Goal: Task Accomplishment & Management: Manage account settings

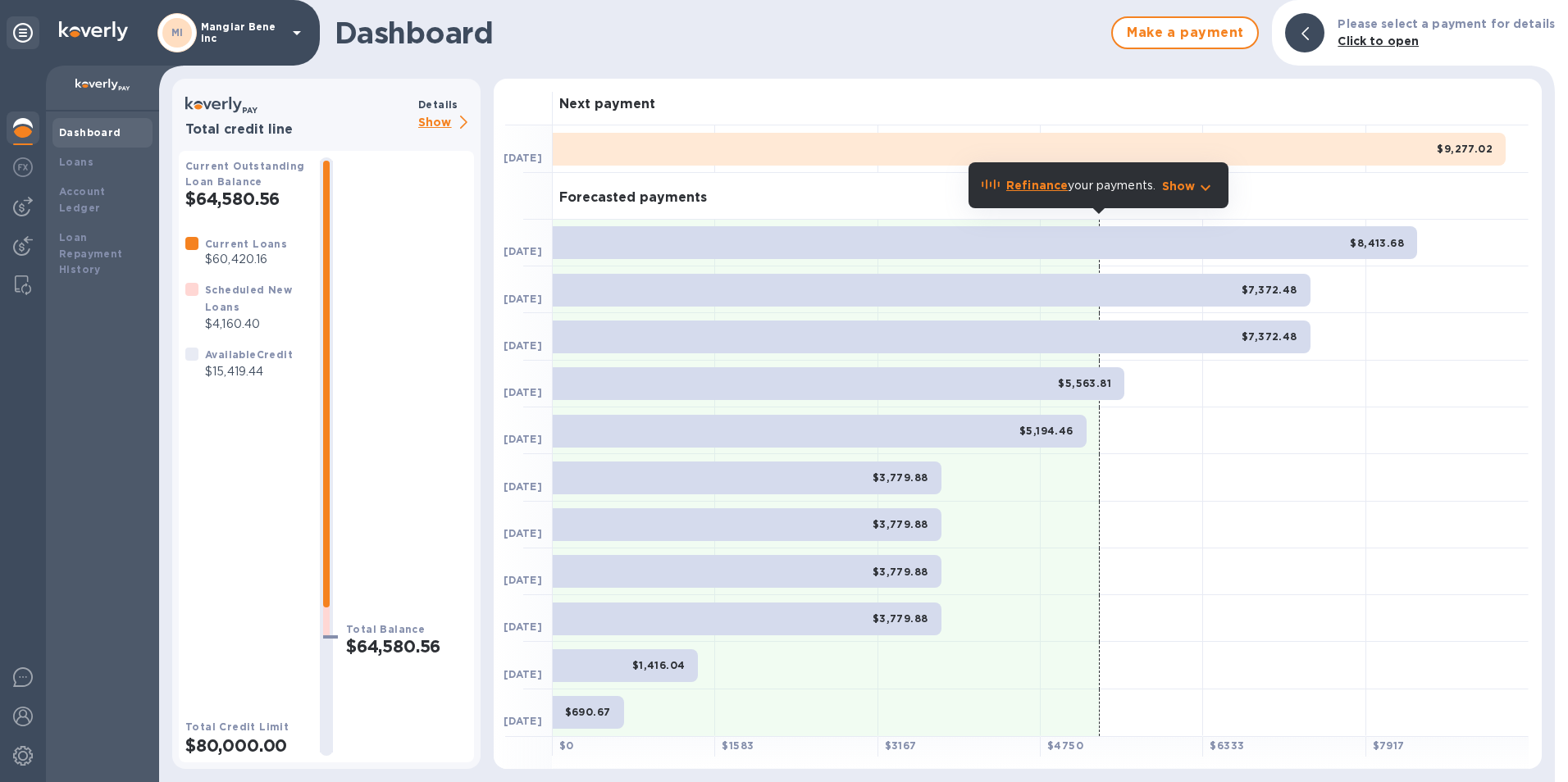
click at [441, 119] on p "Show" at bounding box center [445, 123] width 56 height 21
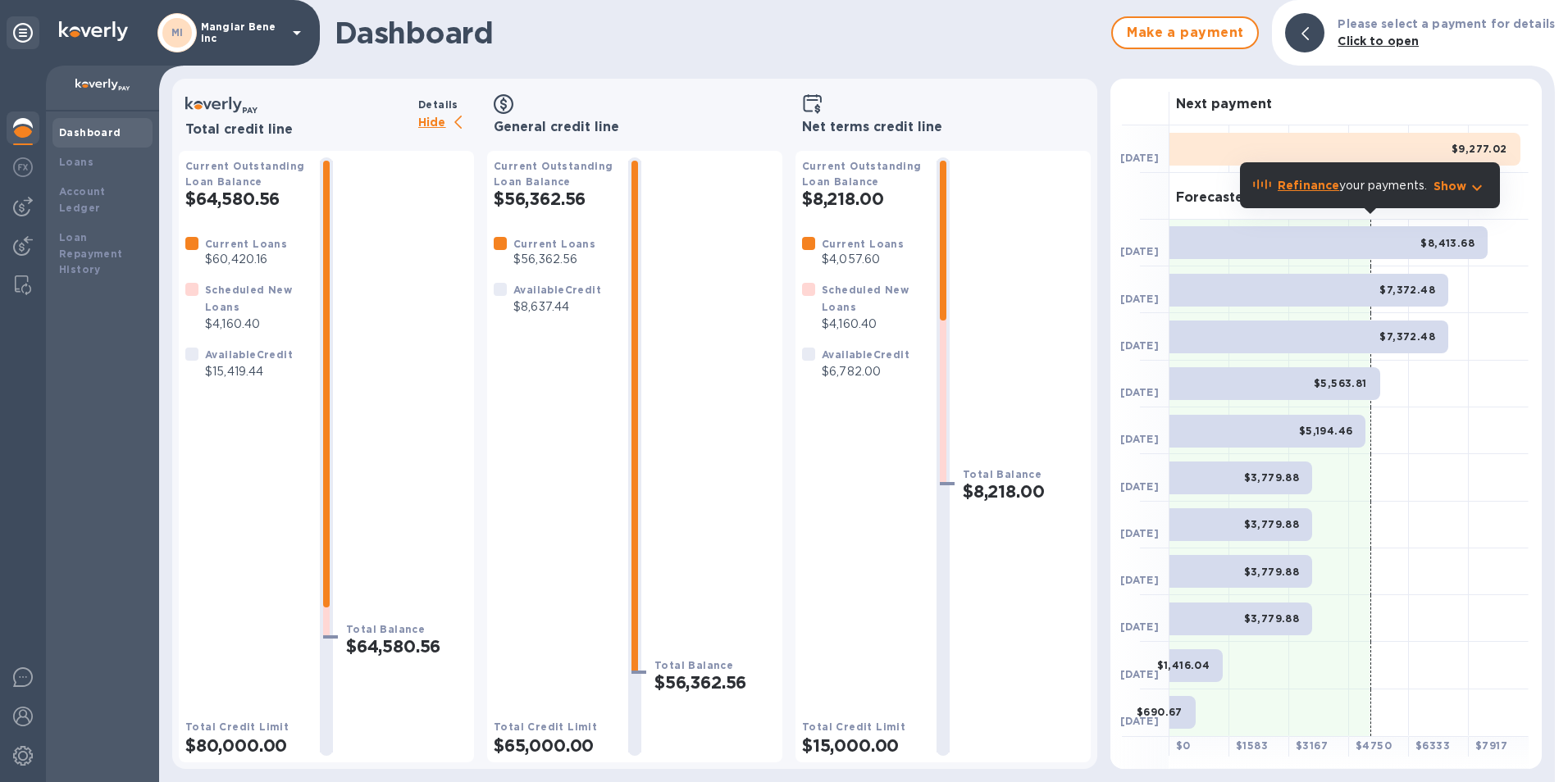
click at [500, 287] on div at bounding box center [501, 289] width 13 height 13
click at [547, 383] on div "Current Loans $56,362.56 Available Credit $8,637.44" at bounding box center [554, 464] width 121 height 456
click at [18, 206] on img at bounding box center [23, 206] width 20 height 20
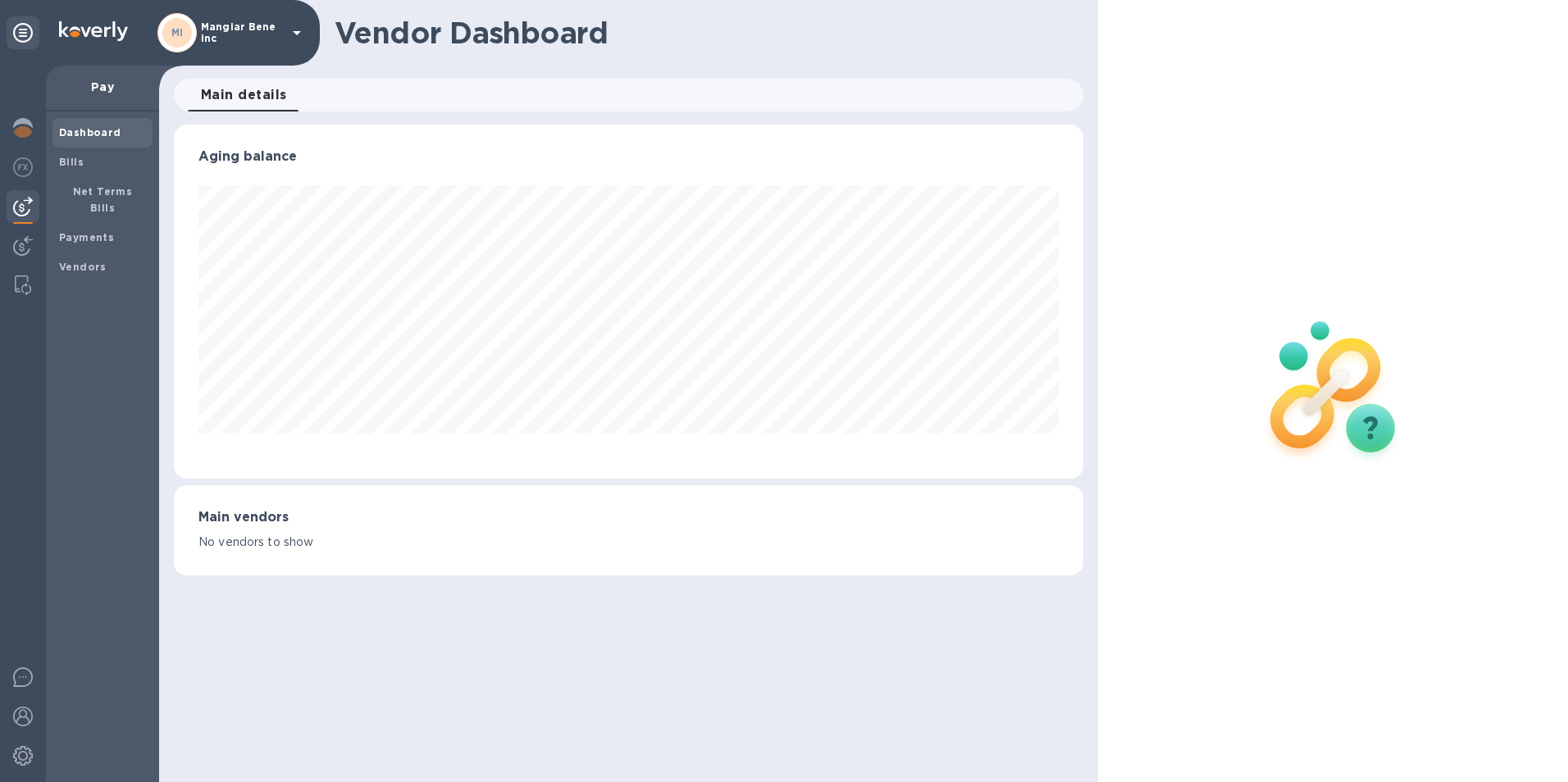
scroll to position [354, 904]
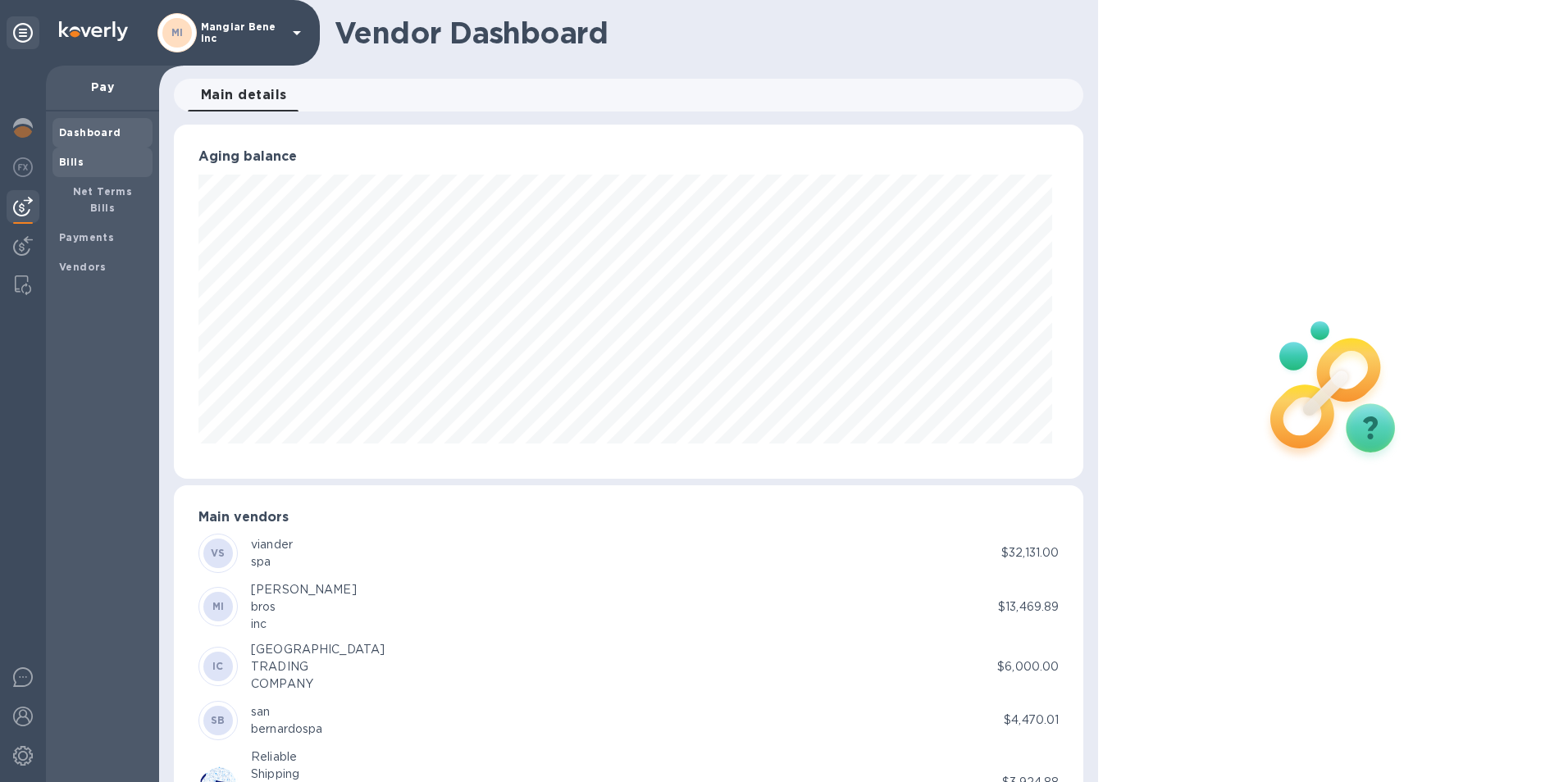
click at [72, 165] on b "Bills" at bounding box center [71, 161] width 24 height 13
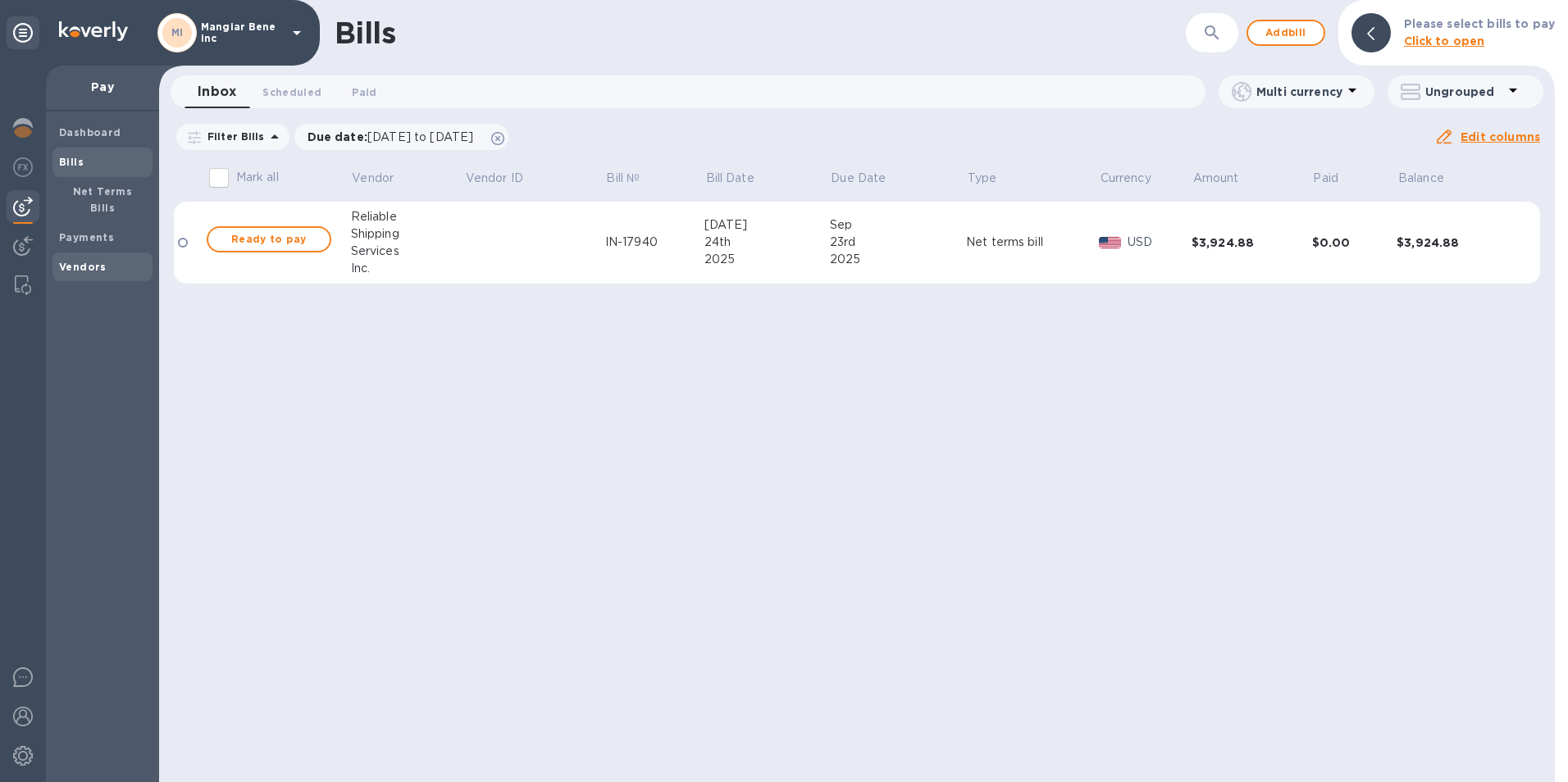
click at [83, 261] on b "Vendors" at bounding box center [83, 267] width 48 height 13
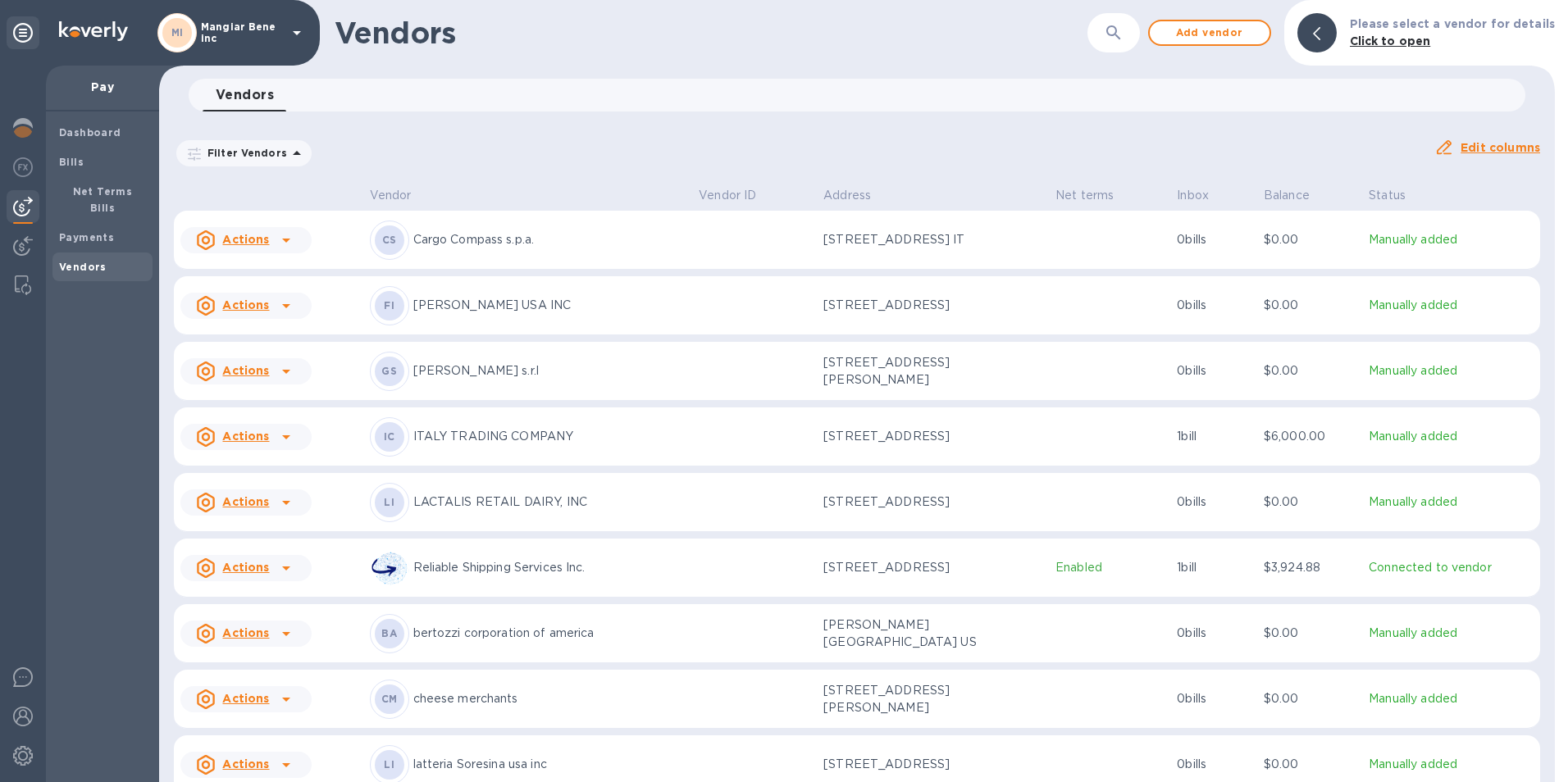
click at [295, 34] on icon at bounding box center [297, 33] width 20 height 20
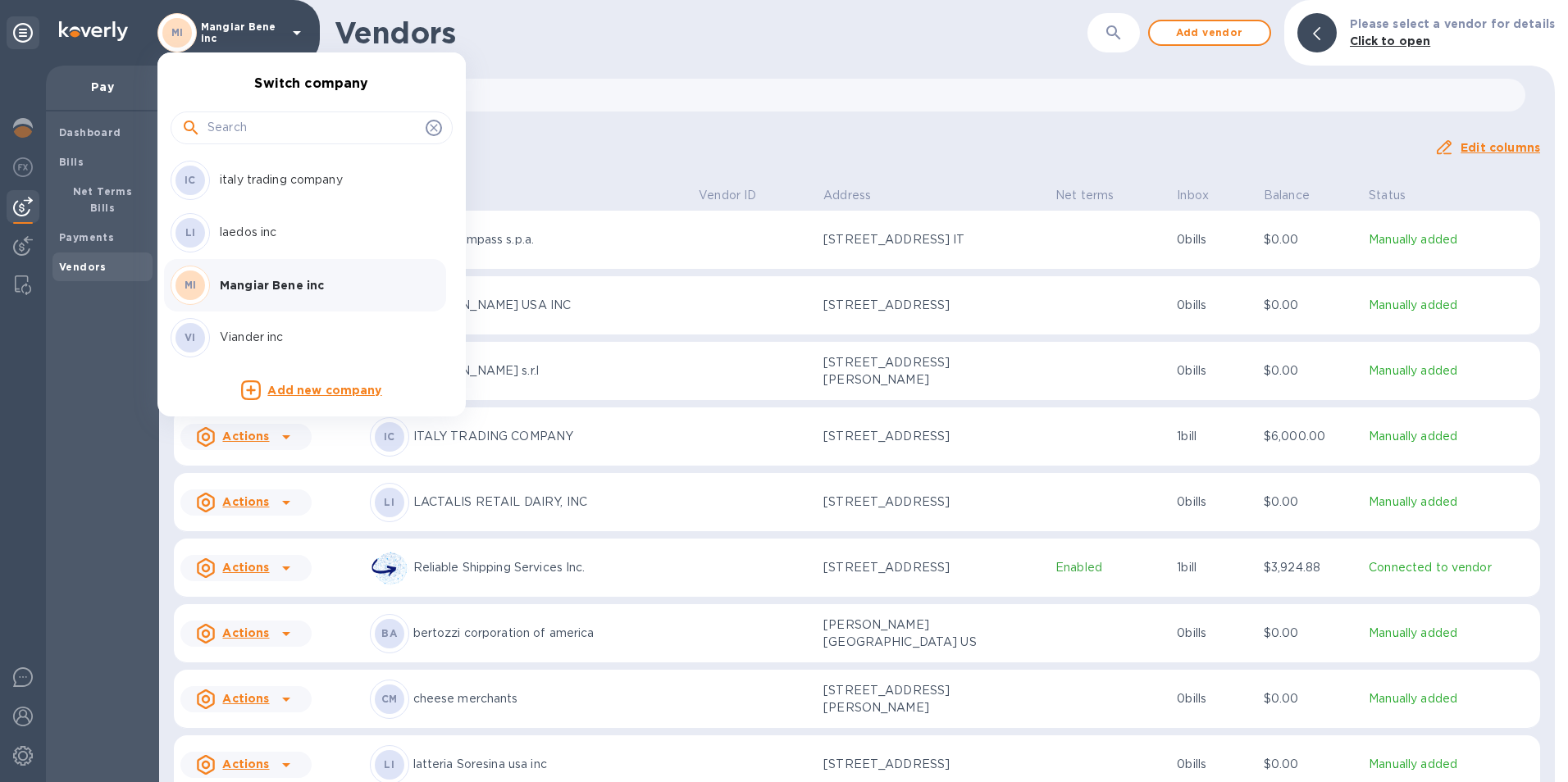
click at [243, 338] on p "Viander inc" at bounding box center [323, 337] width 206 height 18
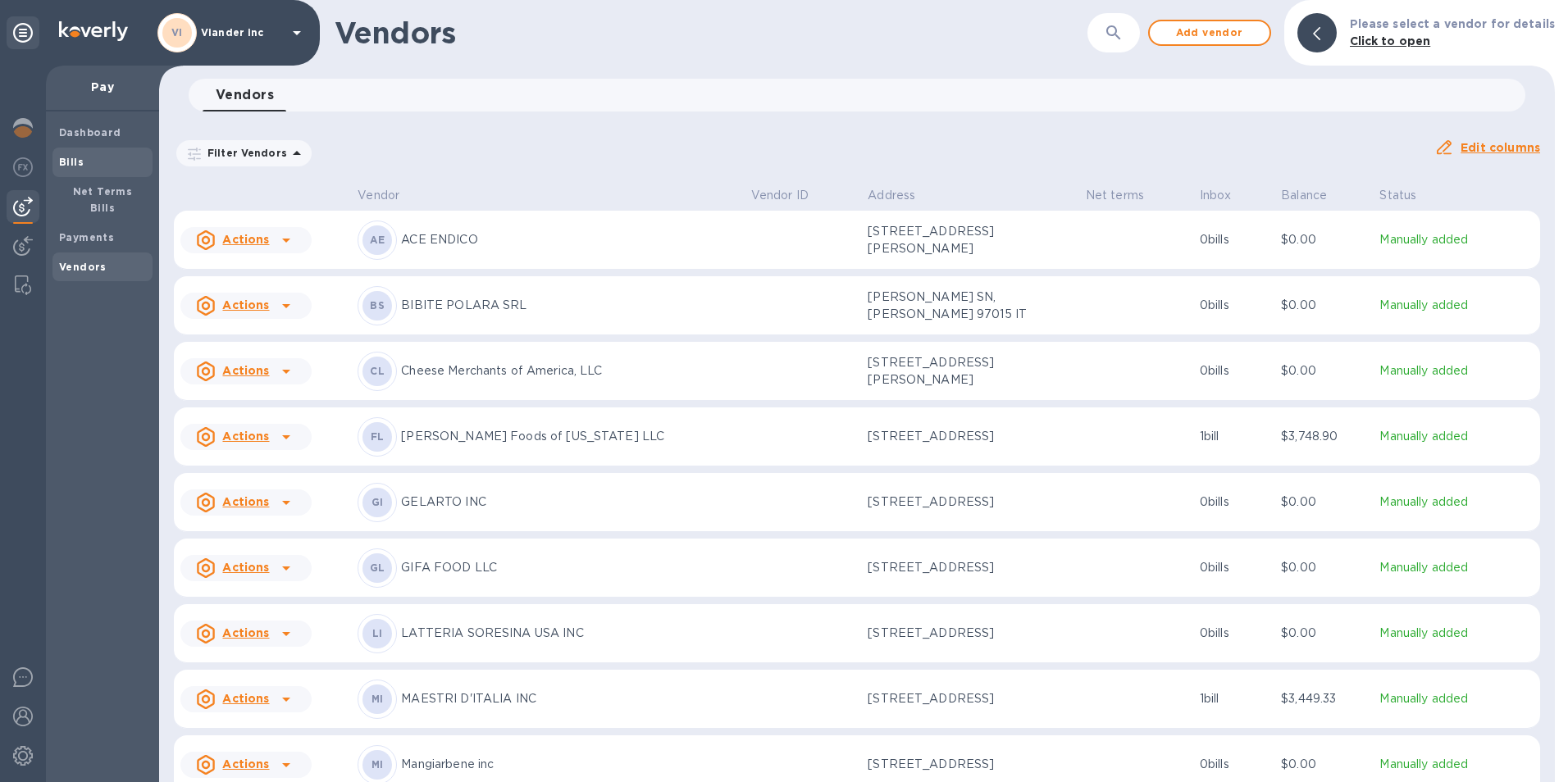
click at [64, 164] on b "Bills" at bounding box center [71, 161] width 24 height 13
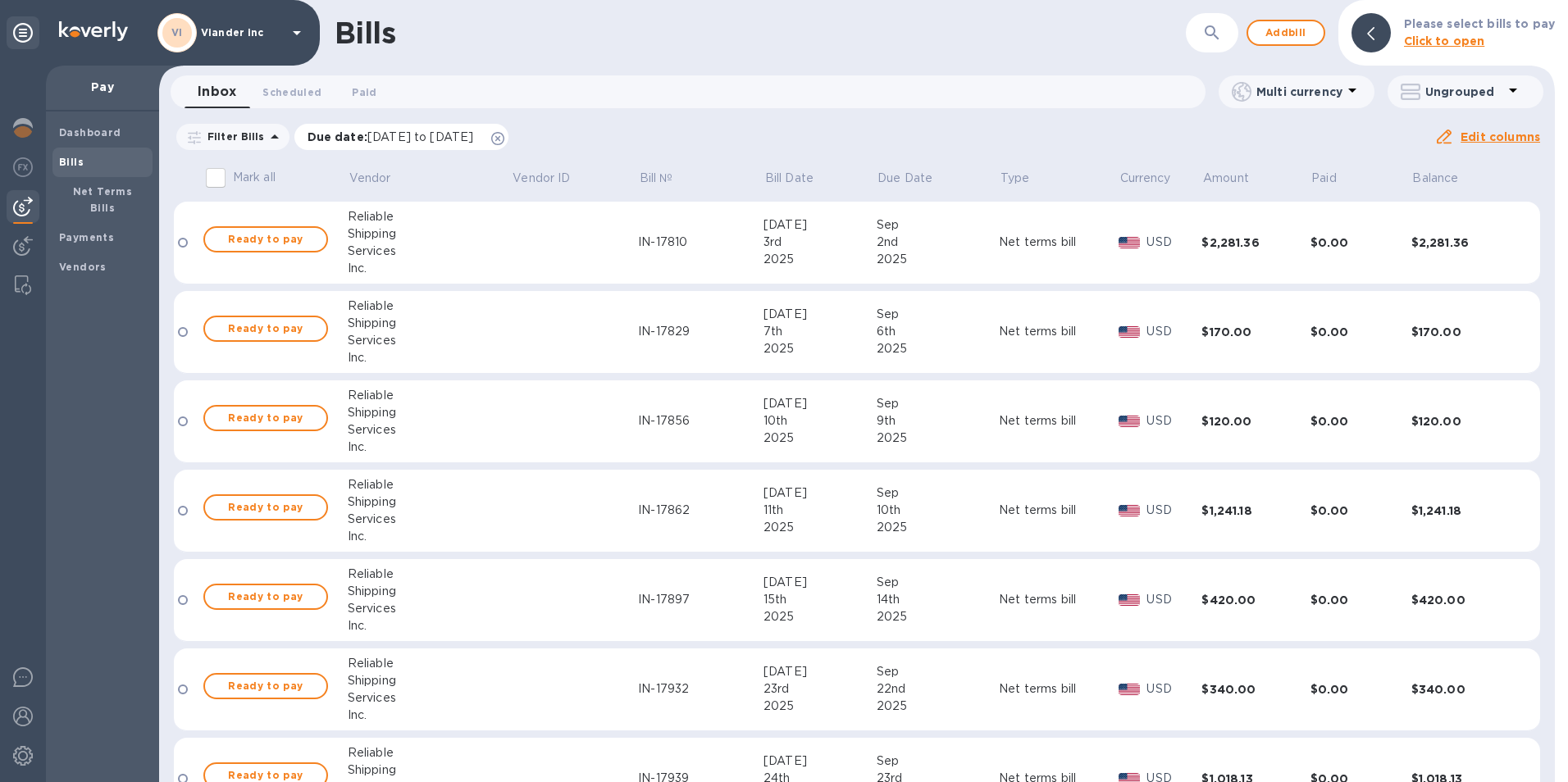
click at [504, 138] on icon at bounding box center [498, 139] width 13 height 13
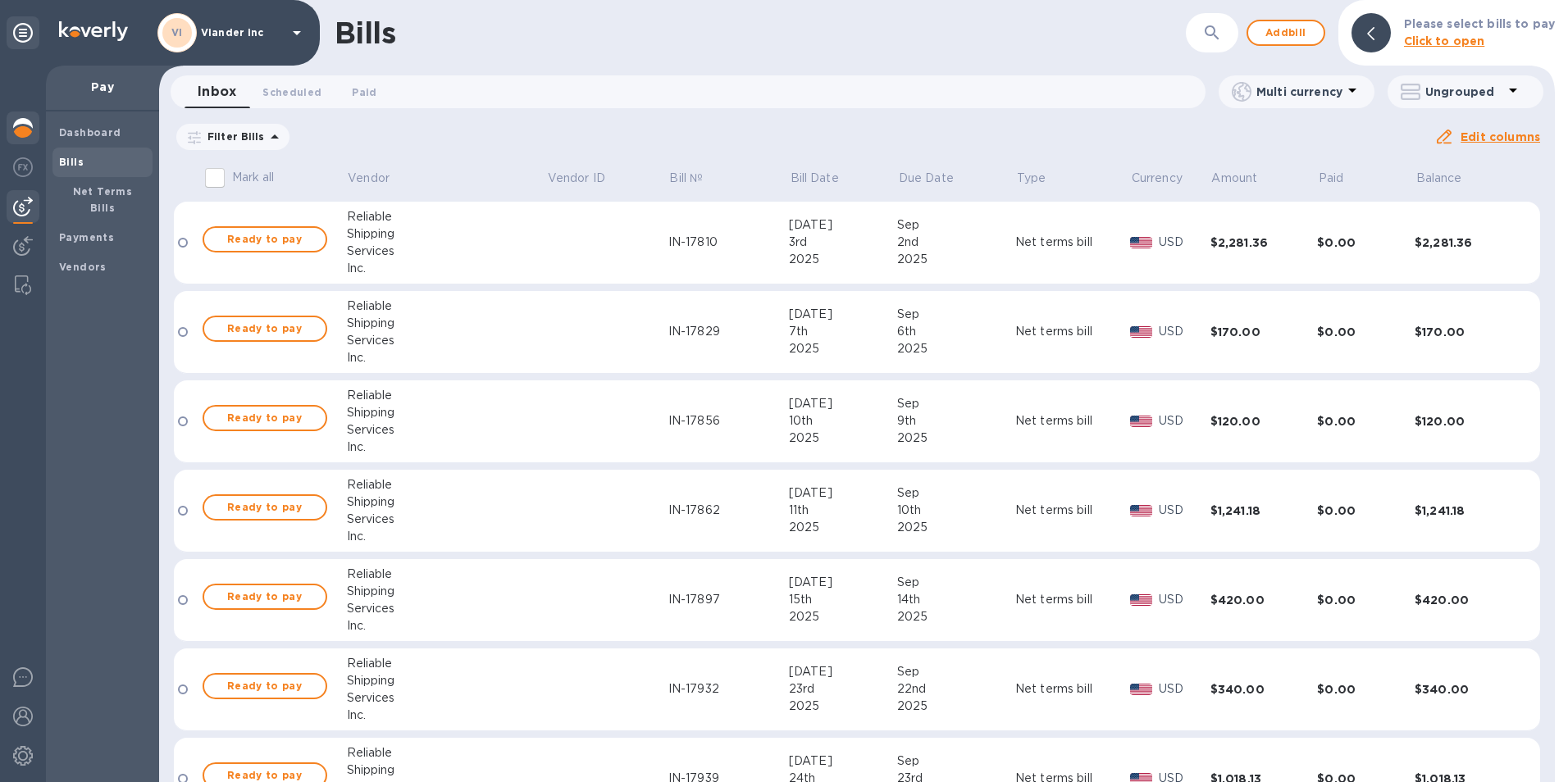
click at [25, 128] on img at bounding box center [23, 128] width 20 height 20
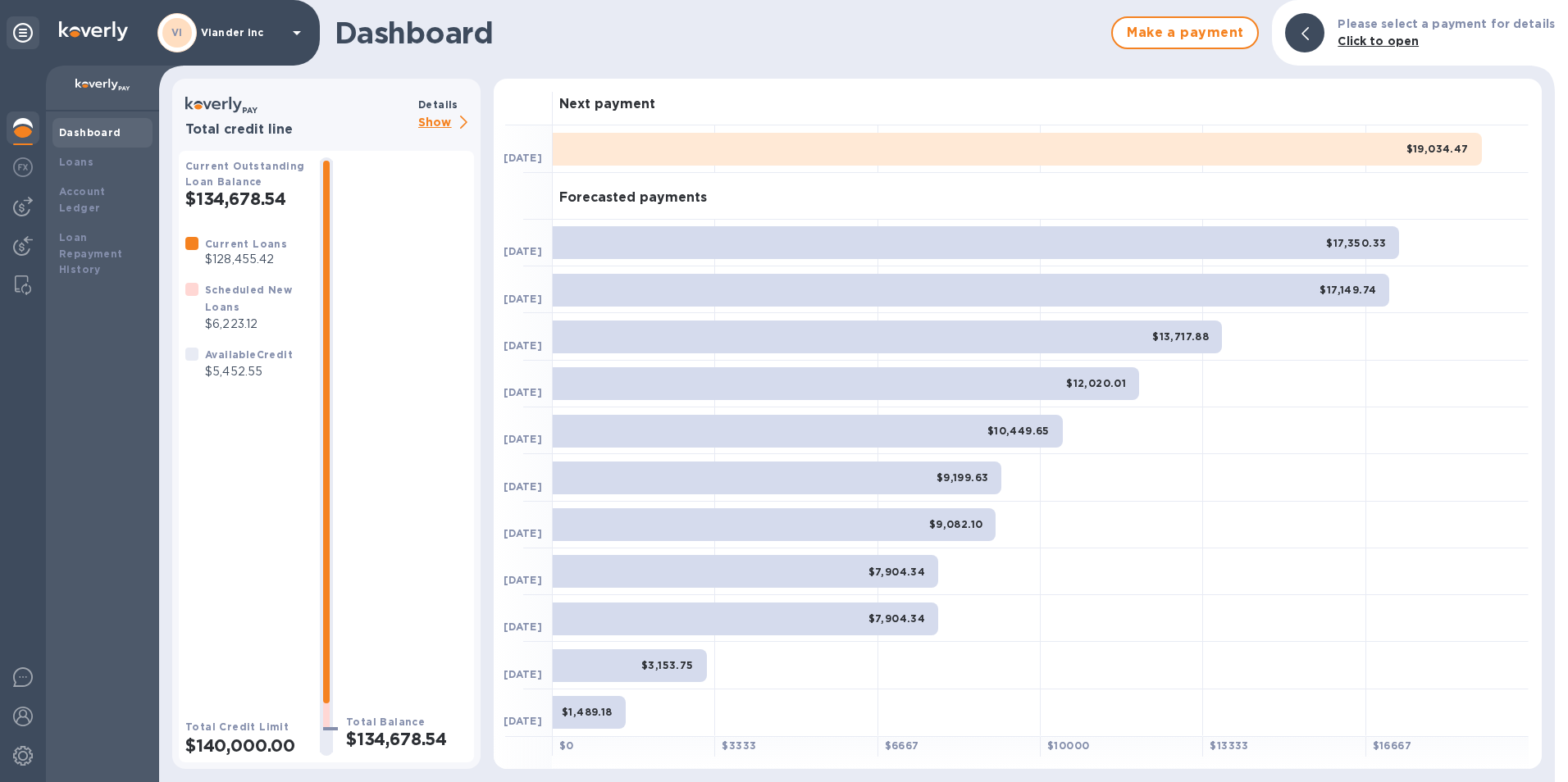
click at [426, 123] on p "Show" at bounding box center [445, 123] width 56 height 21
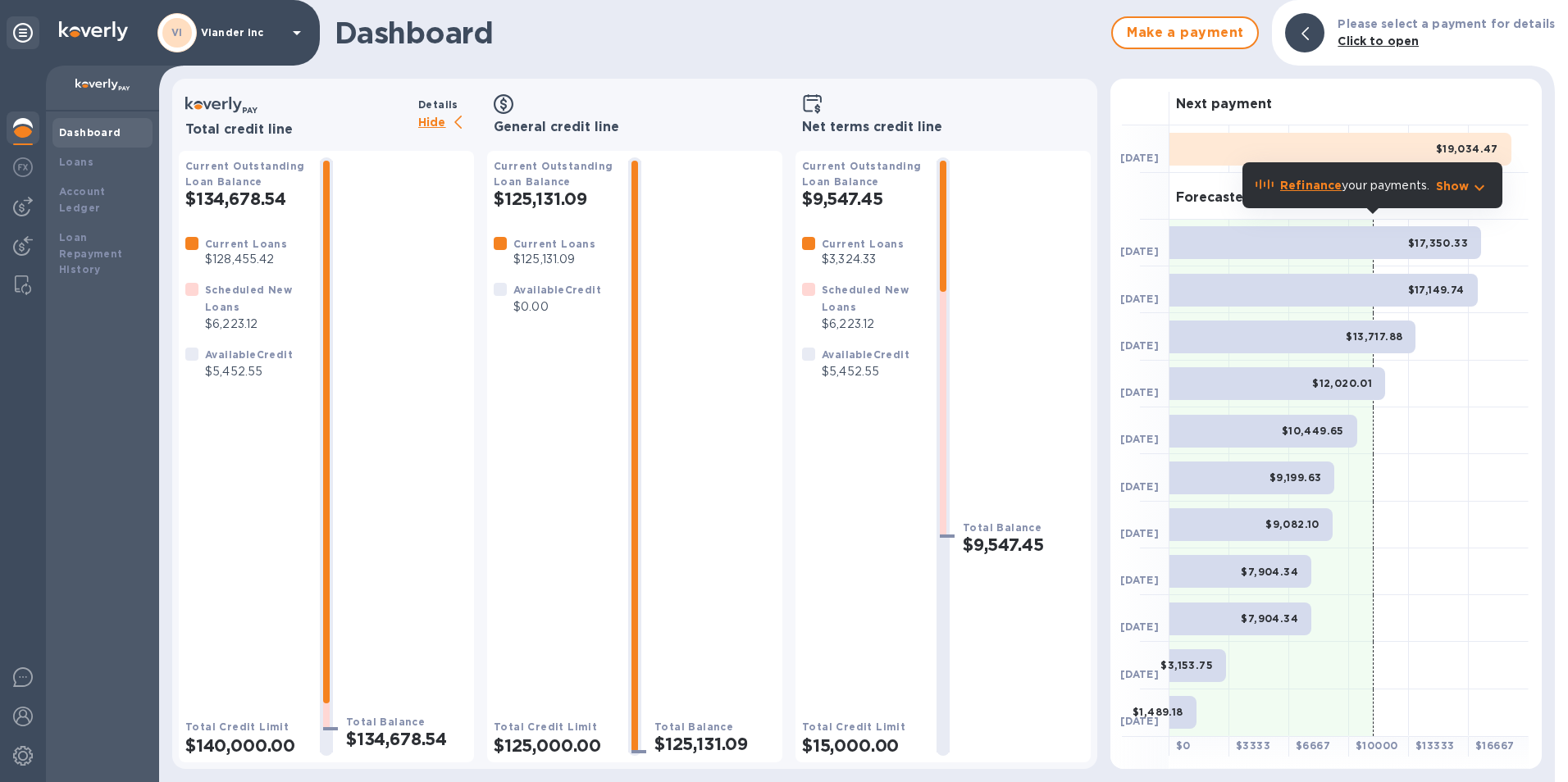
click at [298, 33] on icon at bounding box center [297, 33] width 8 height 4
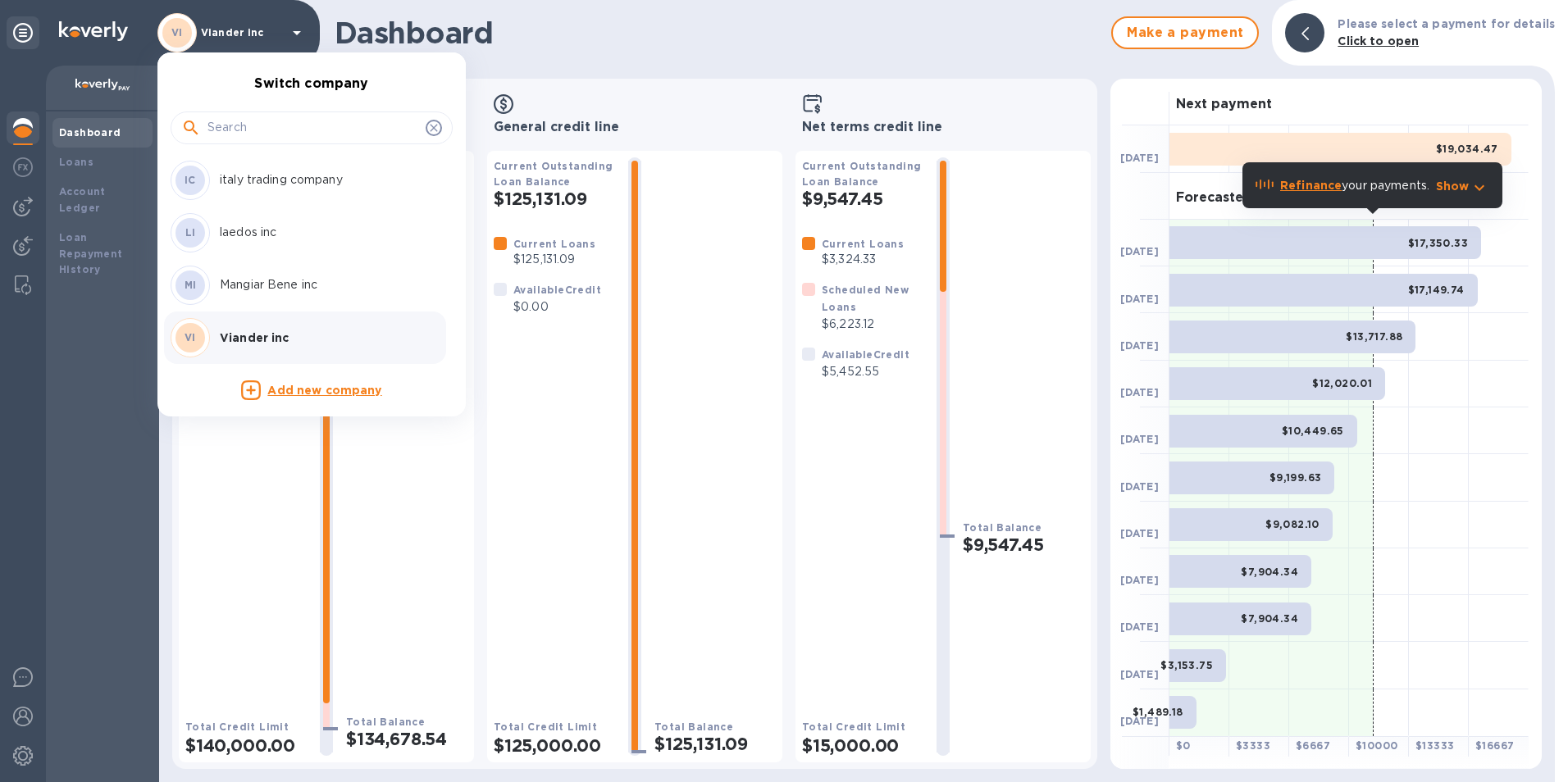
click at [236, 289] on p "Mangiar Bene inc" at bounding box center [323, 285] width 206 height 18
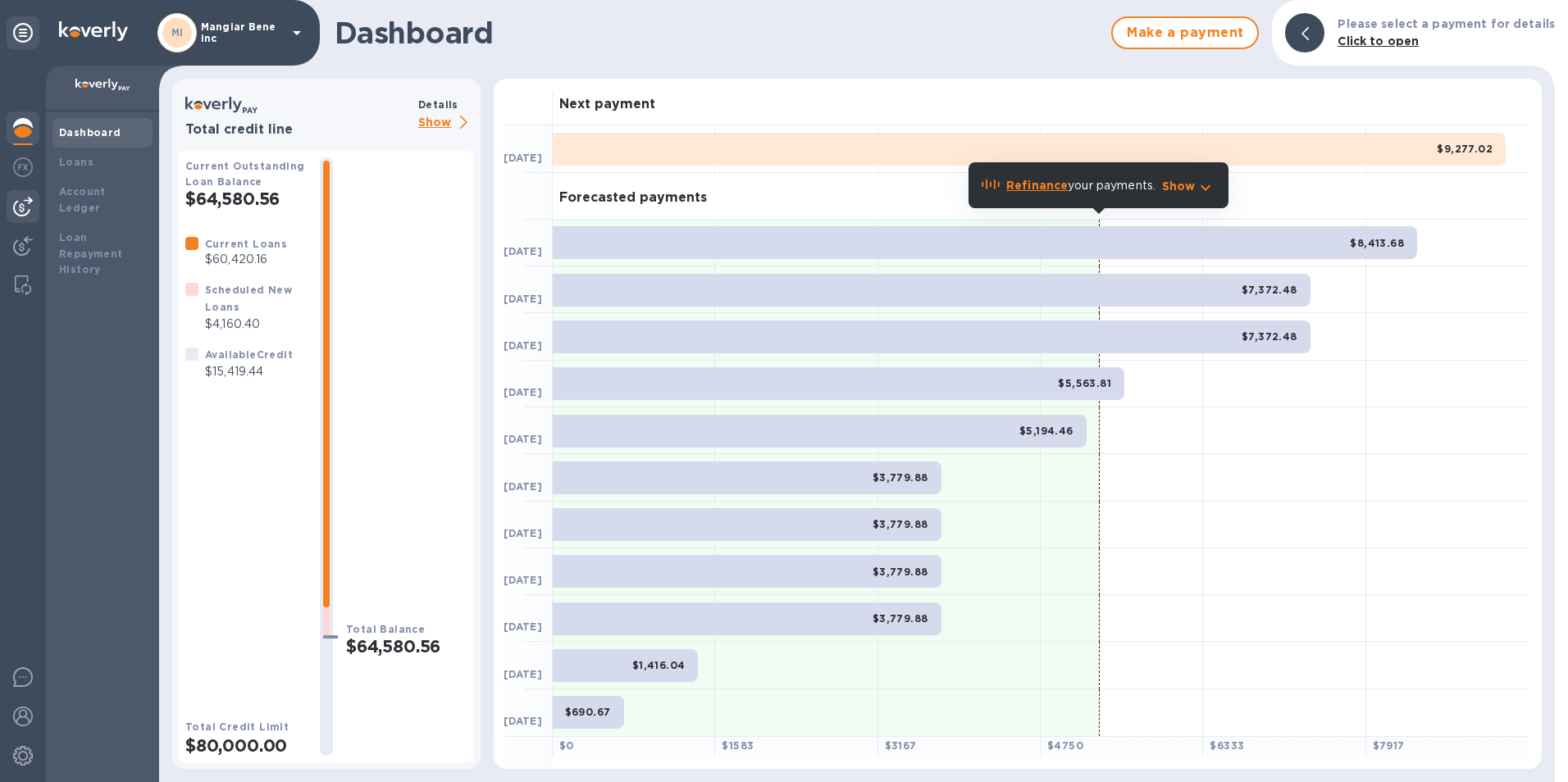
click at [22, 209] on img at bounding box center [23, 206] width 20 height 20
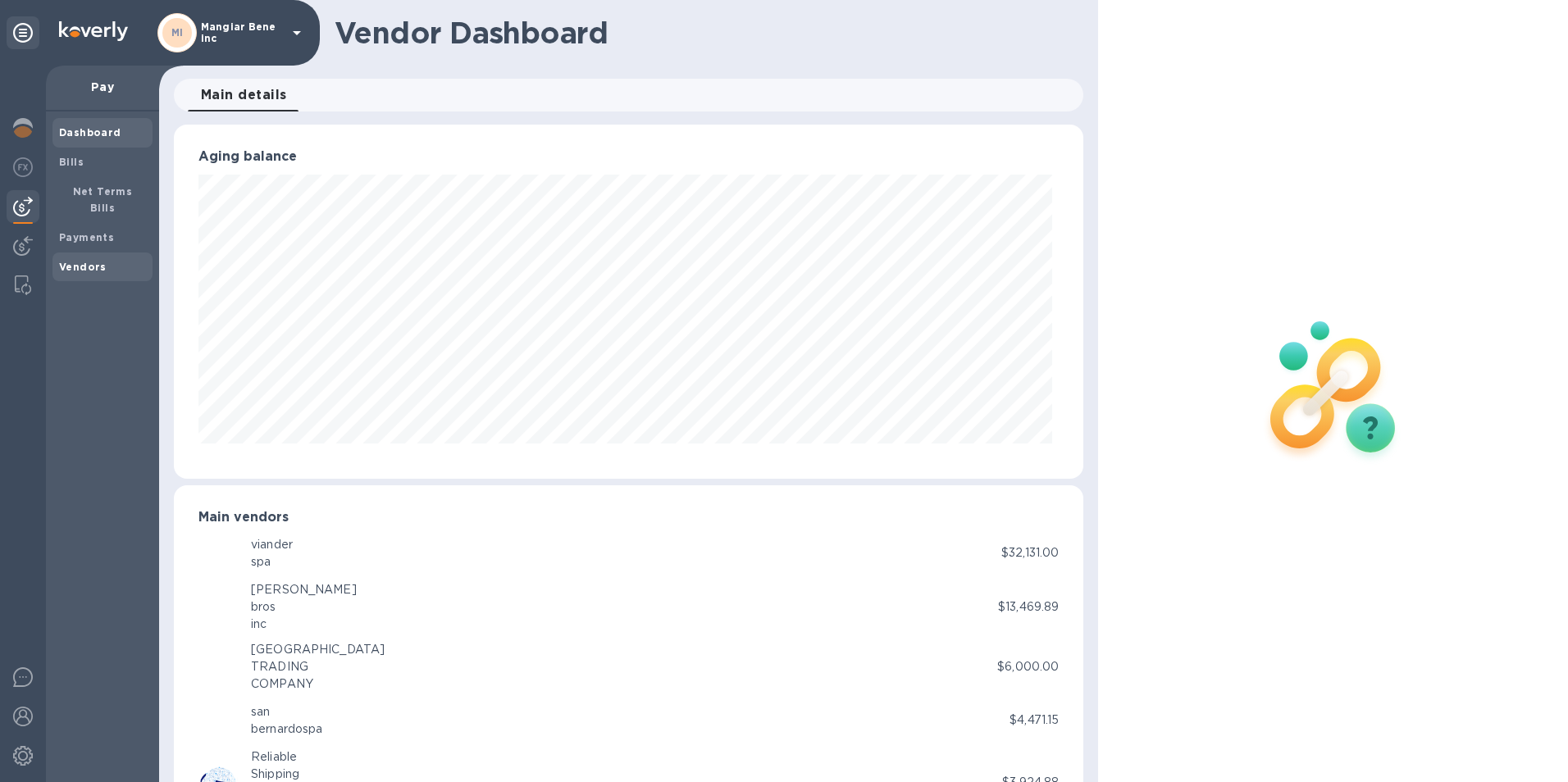
scroll to position [819285, 819081]
click at [84, 261] on b "Vendors" at bounding box center [83, 267] width 48 height 13
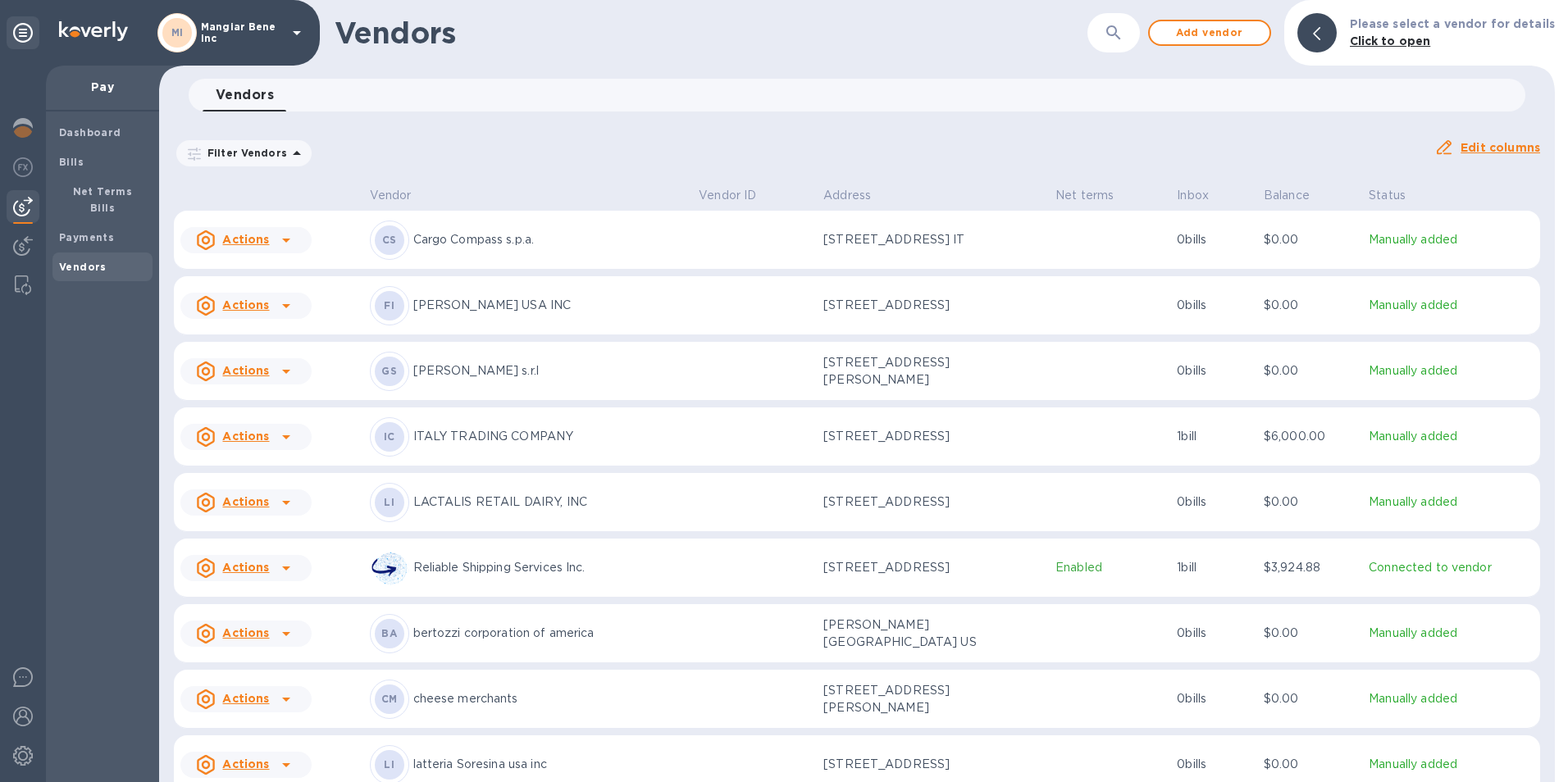
click at [1122, 32] on icon "button" at bounding box center [1113, 33] width 20 height 20
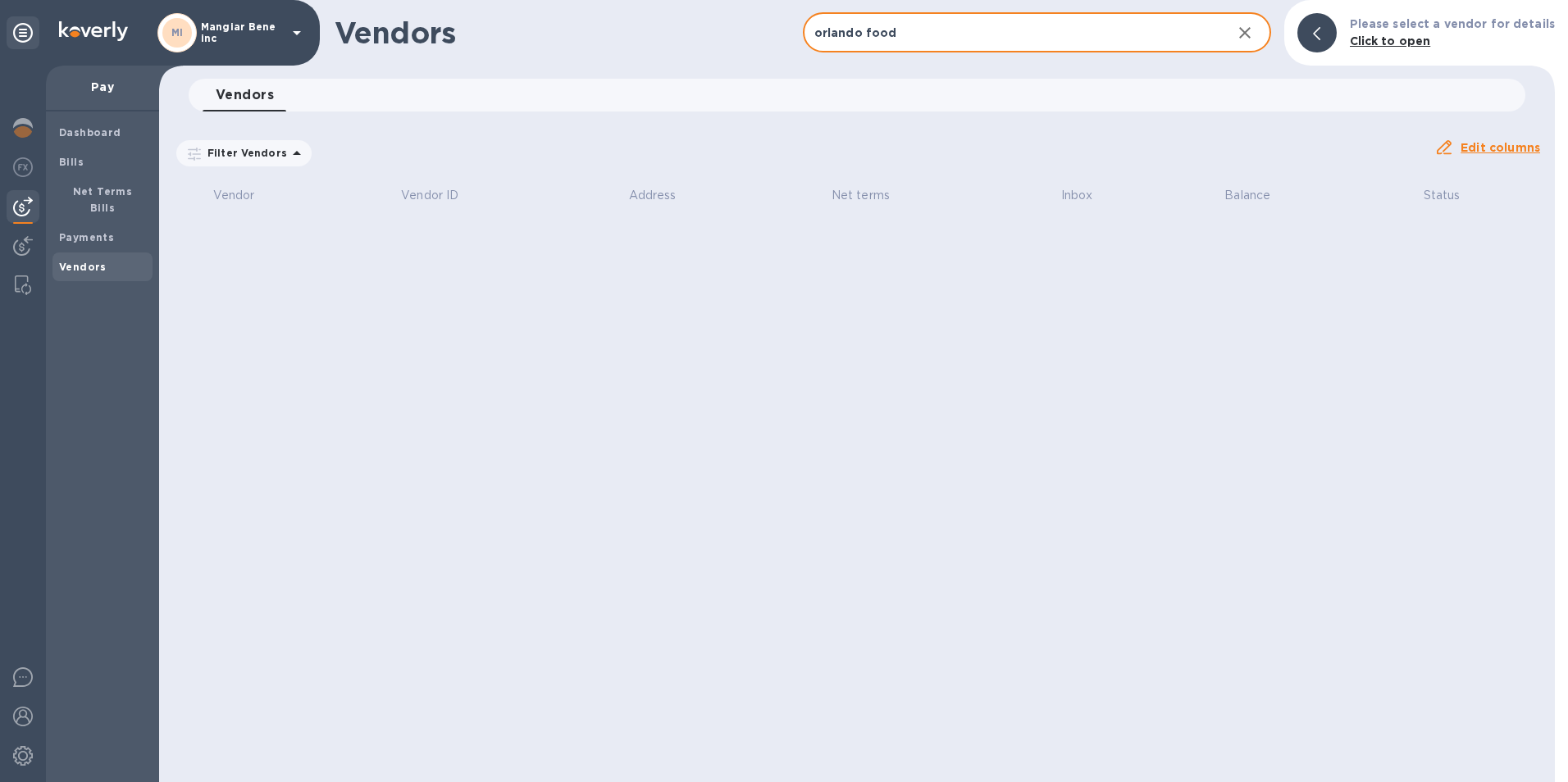
type input "orlando food"
click at [1251, 38] on icon "button" at bounding box center [1245, 33] width 20 height 20
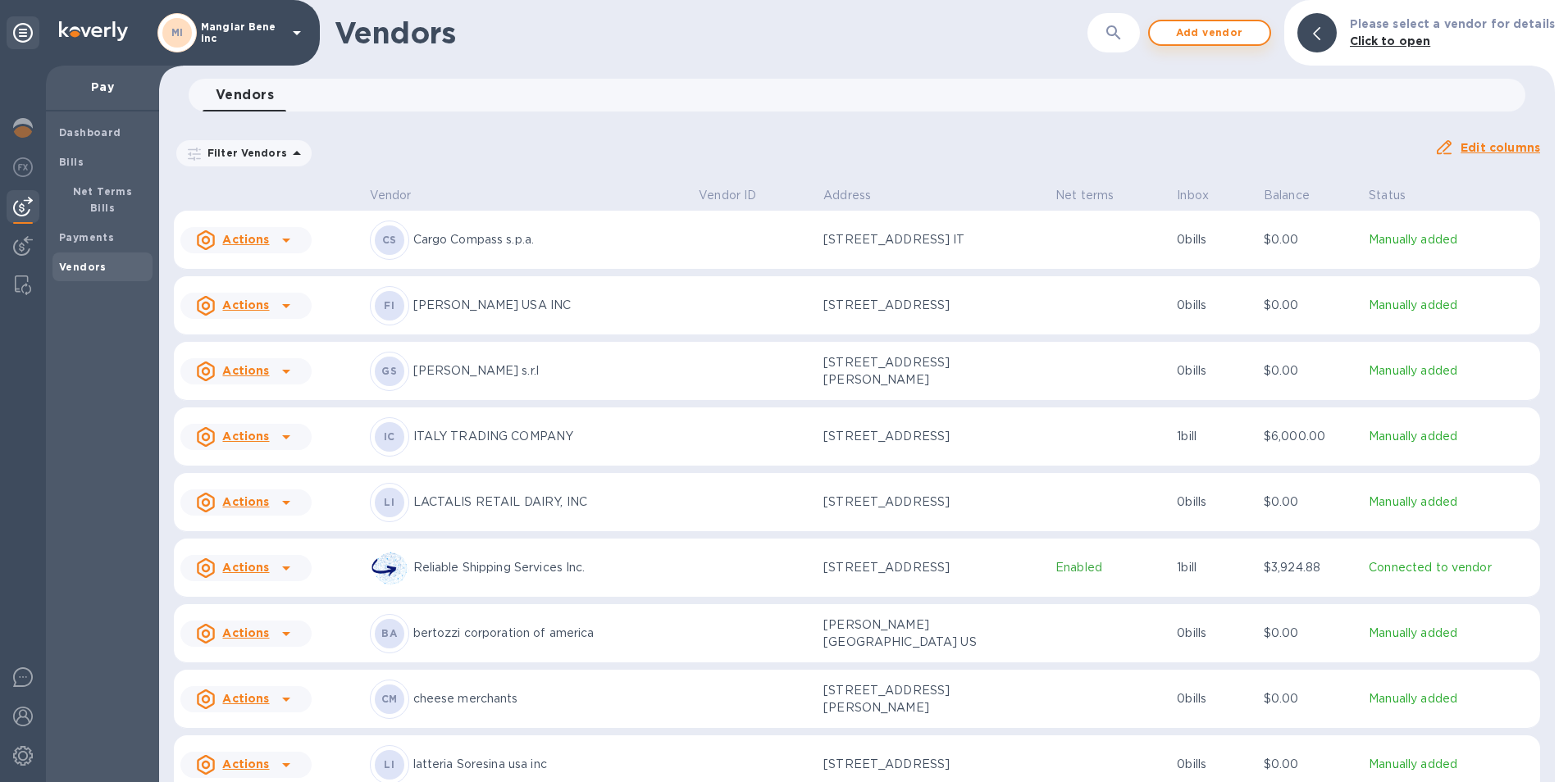
click at [1231, 35] on span "Add vendor" at bounding box center [1209, 33] width 94 height 20
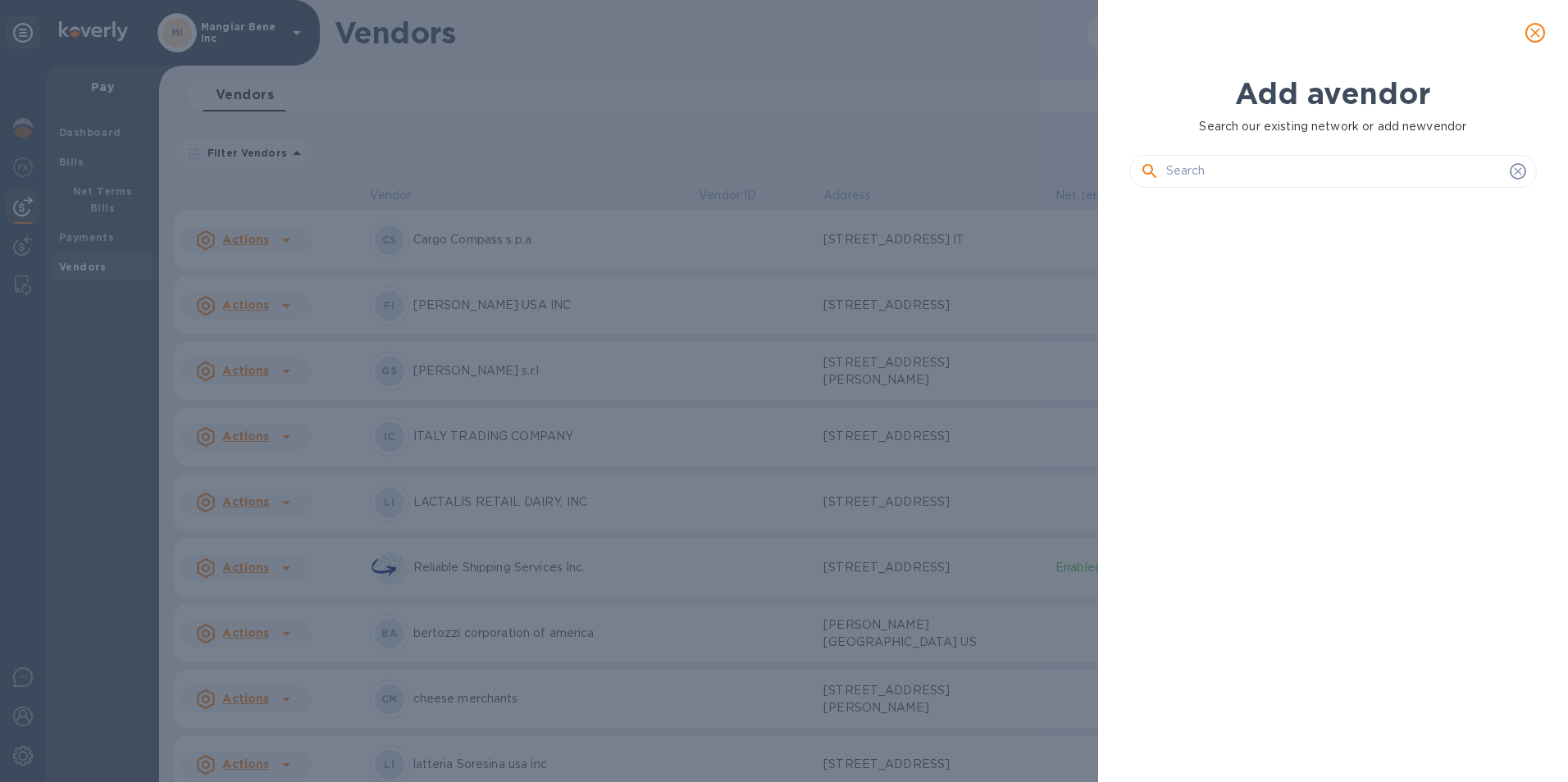
scroll to position [526, 415]
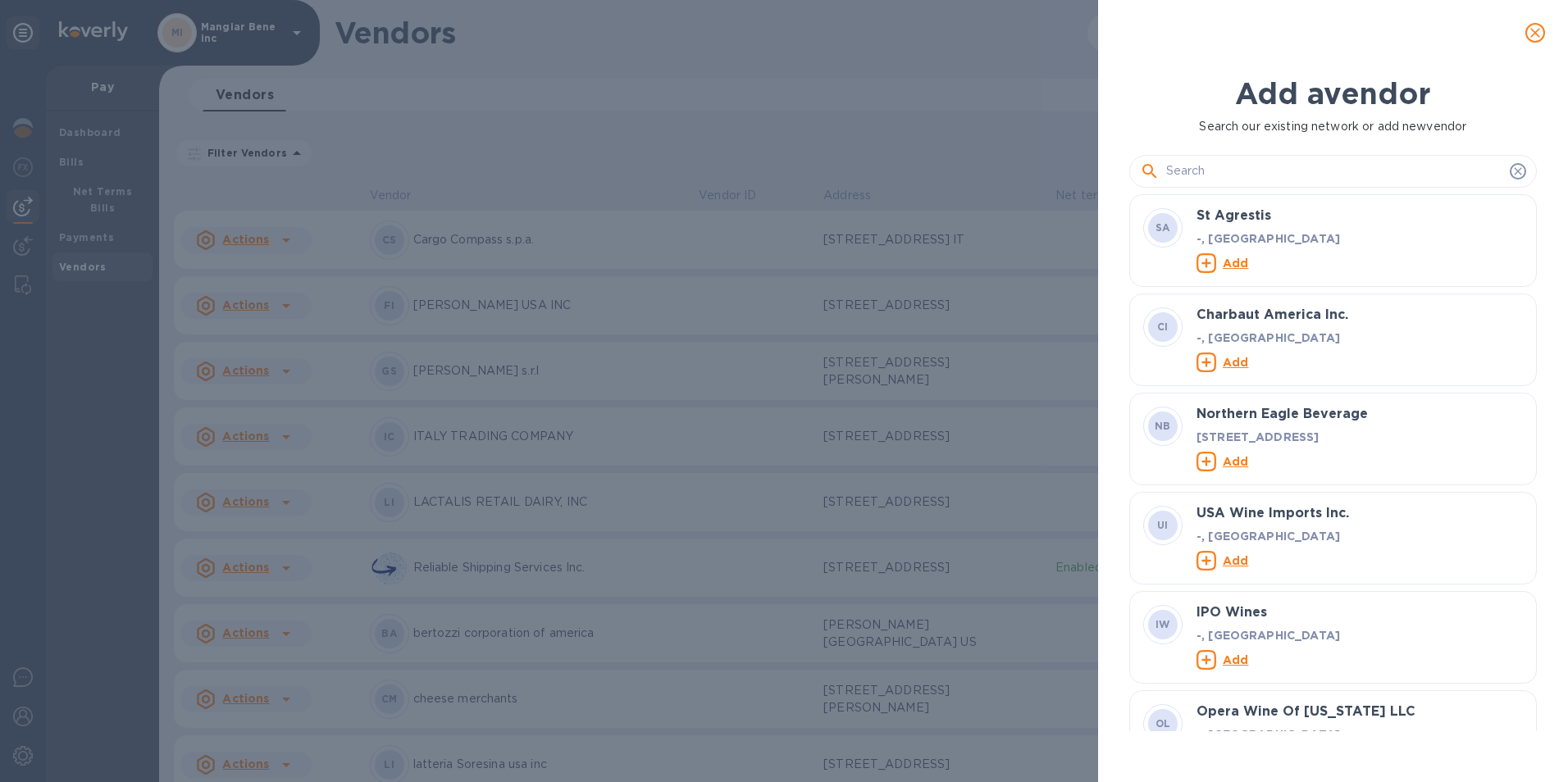
click at [1169, 167] on input "text" at bounding box center [1334, 170] width 337 height 24
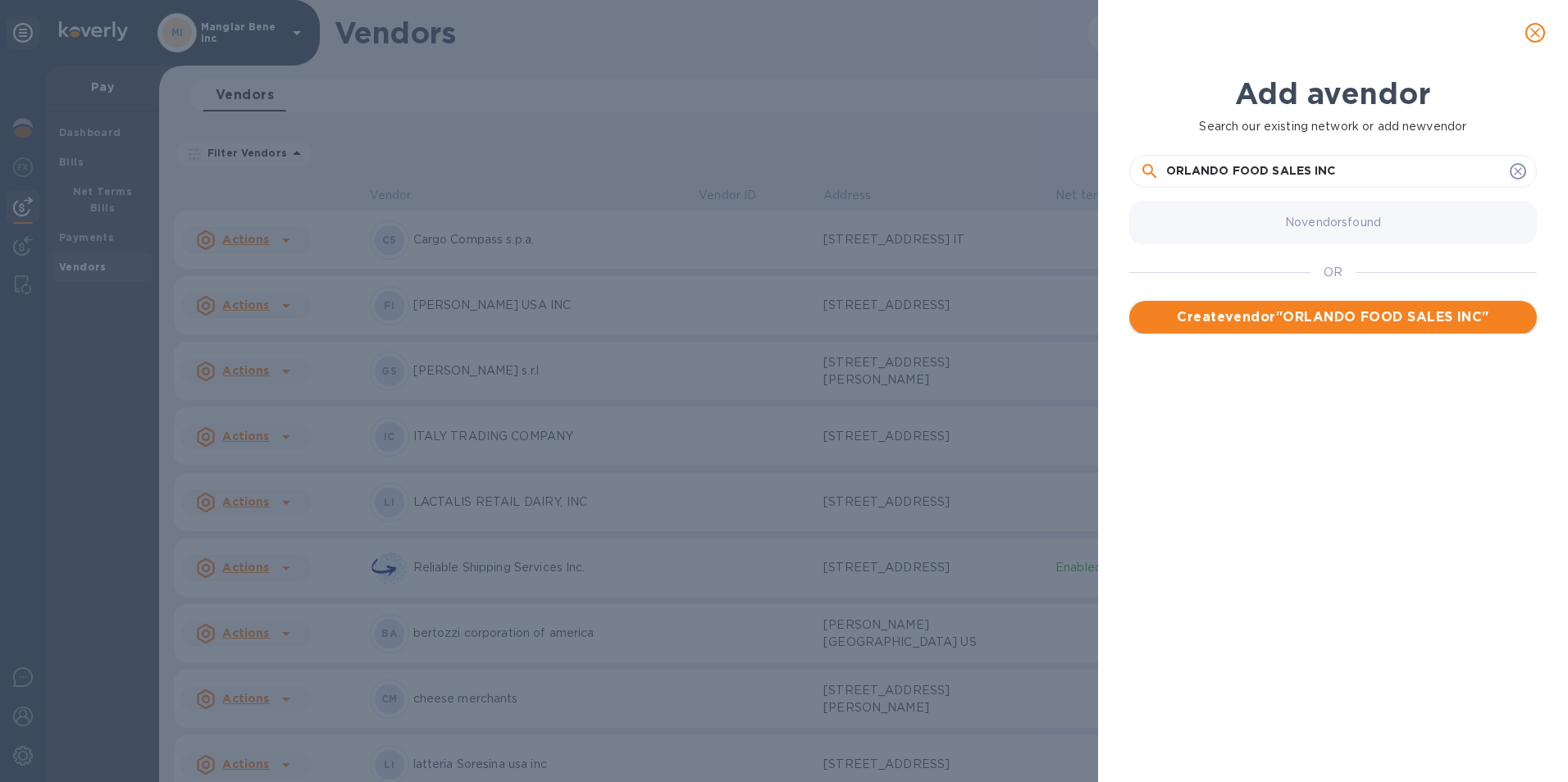
type input "ORLANDO FOOD SALES INC"
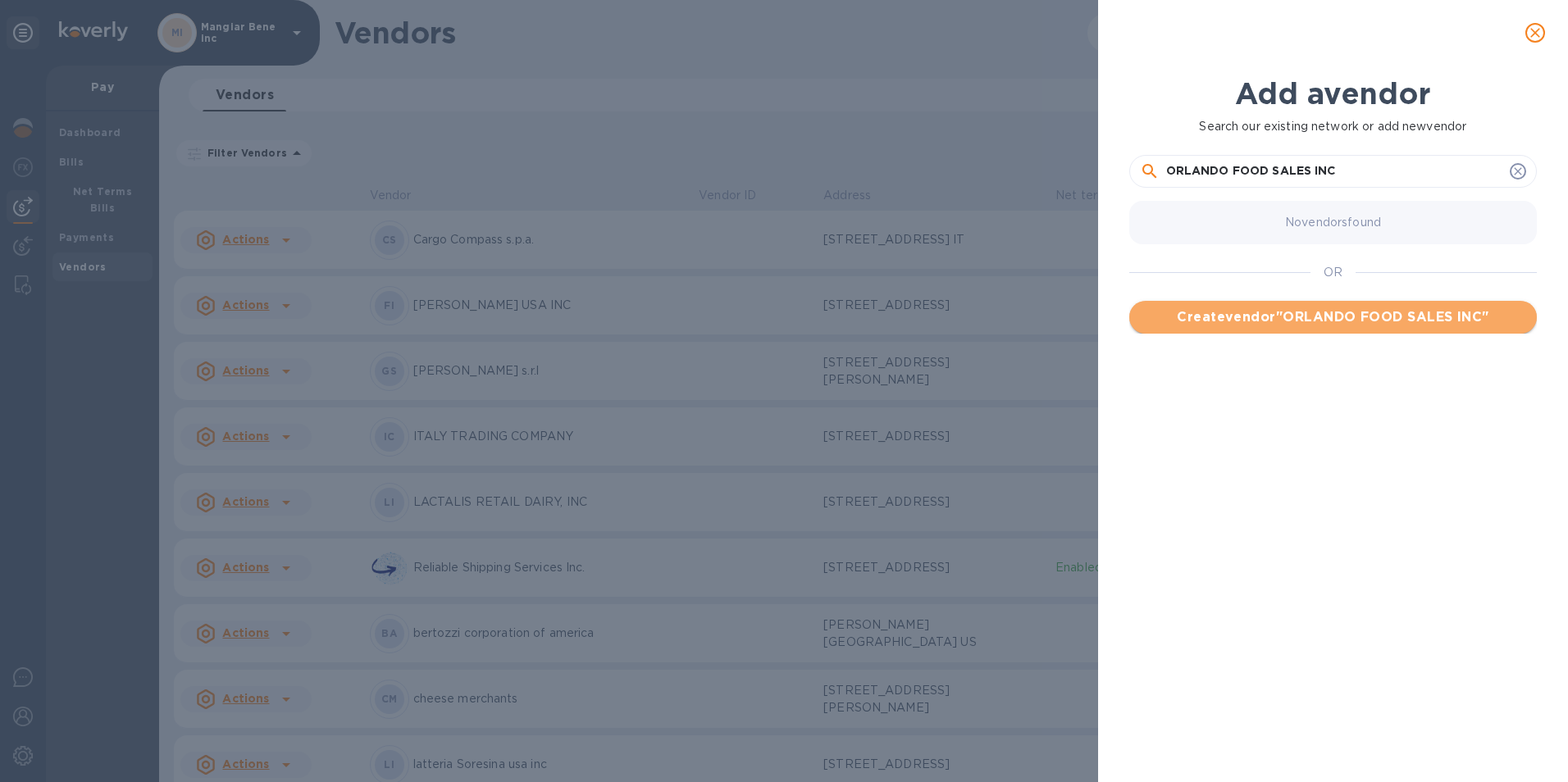
click at [1355, 317] on span "Create vendor " ORLANDO FOOD SALES INC "" at bounding box center [1333, 317] width 381 height 20
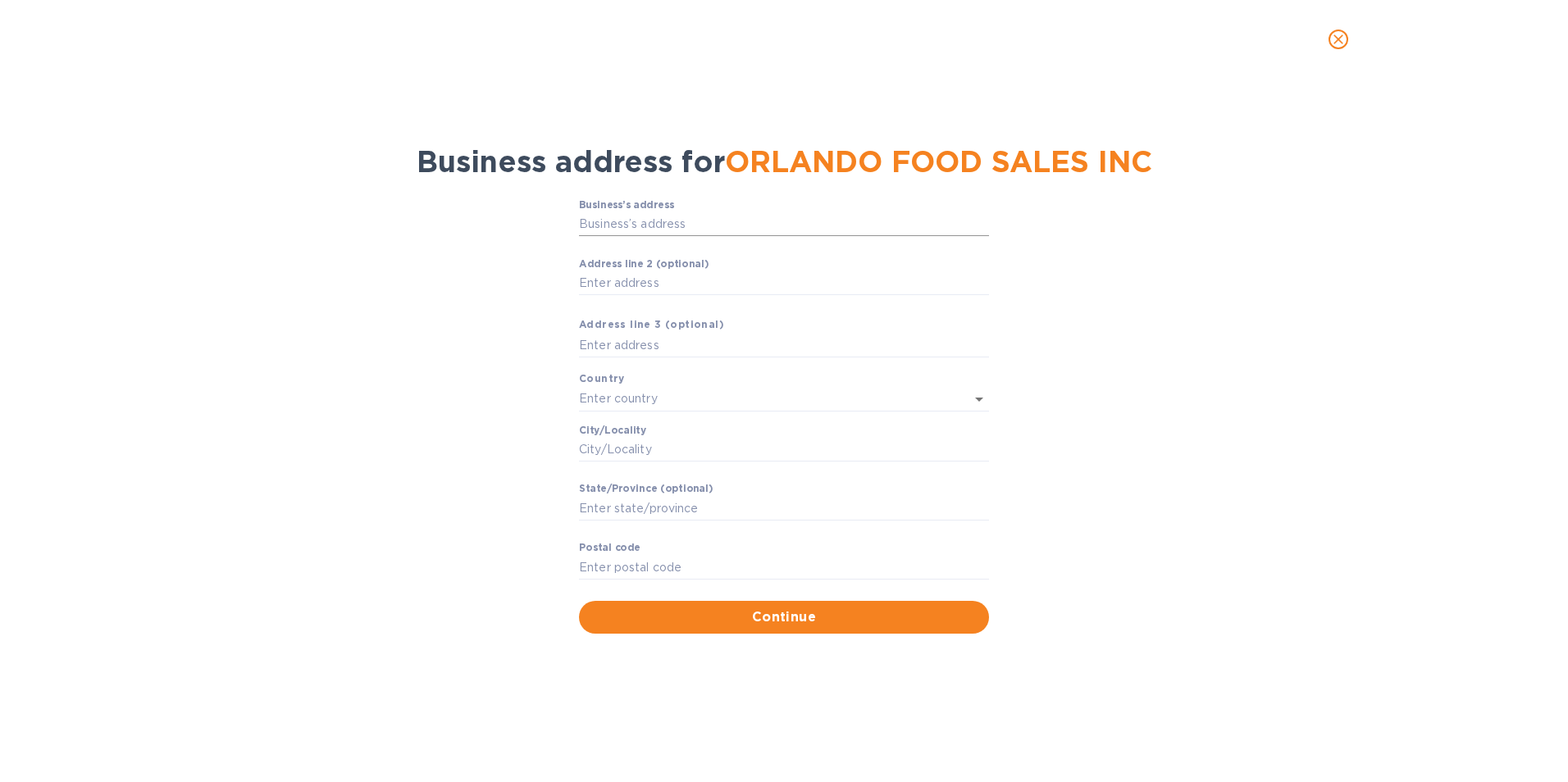
click at [601, 215] on input "Business’s аddress" at bounding box center [784, 224] width 410 height 24
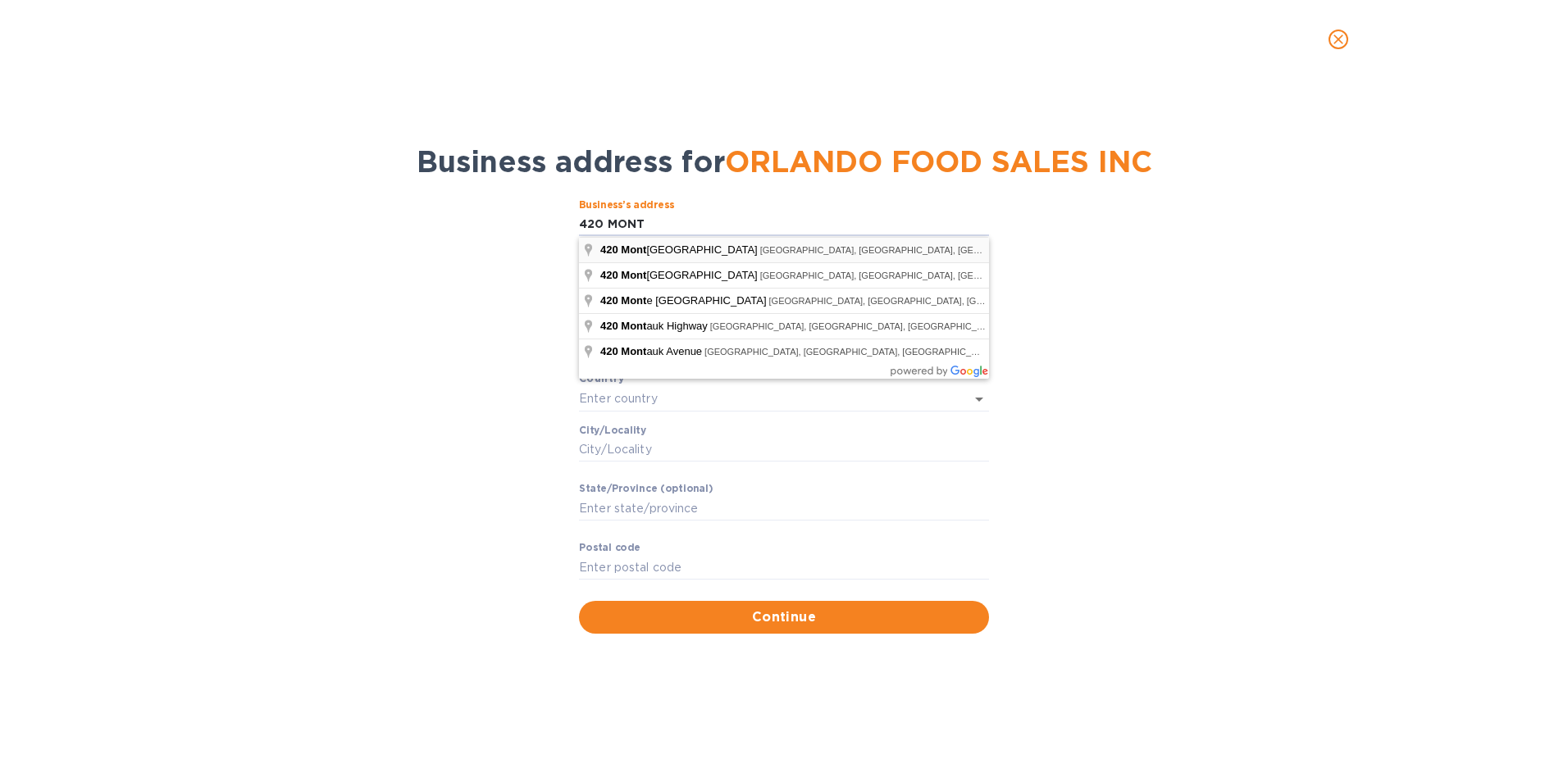
type input "[STREET_ADDRESS][PERSON_NAME]"
type input "[GEOGRAPHIC_DATA]"
type input "CA"
type input "94104"
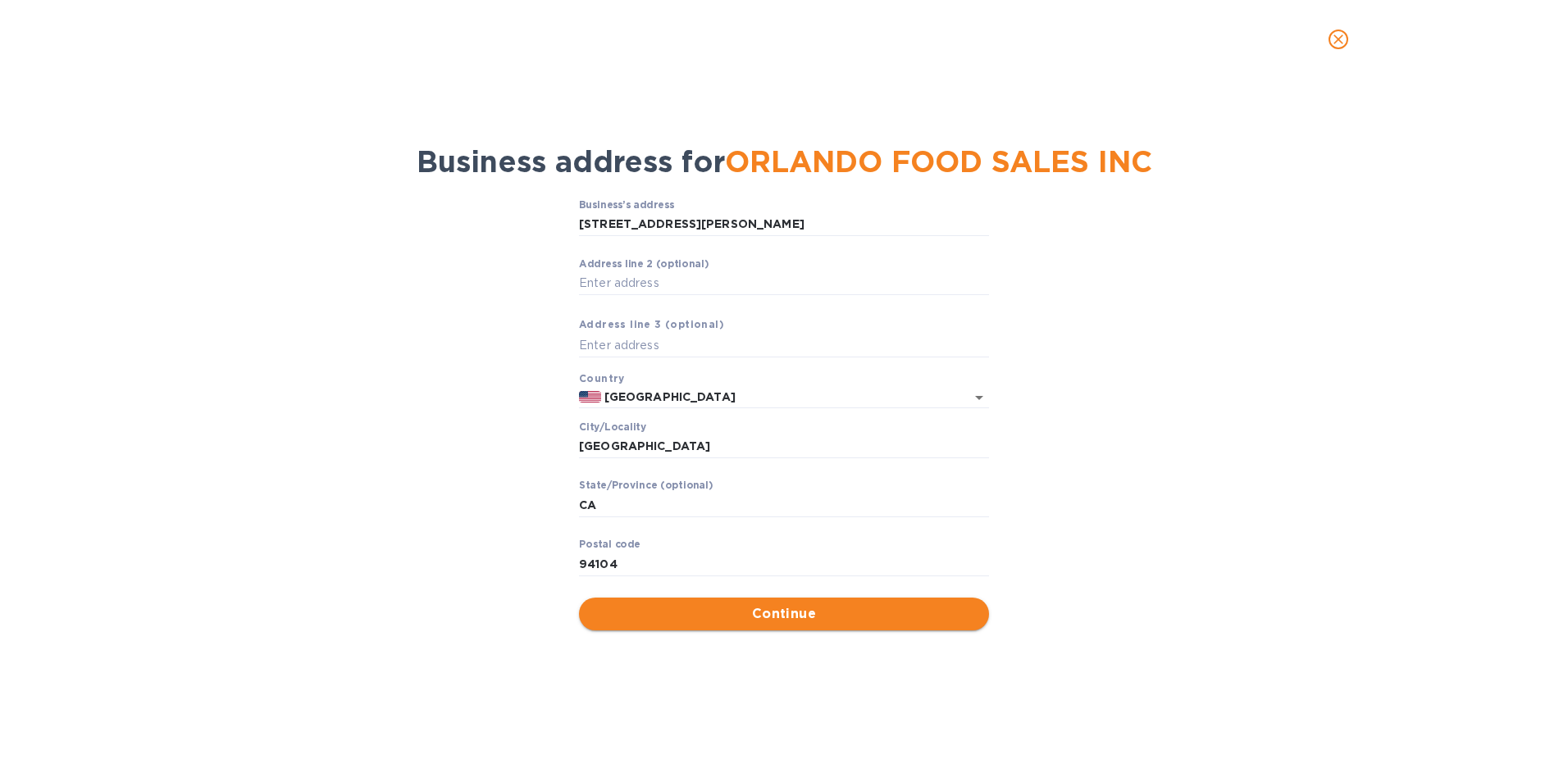
click at [790, 622] on span "Continue" at bounding box center [783, 614] width 384 height 20
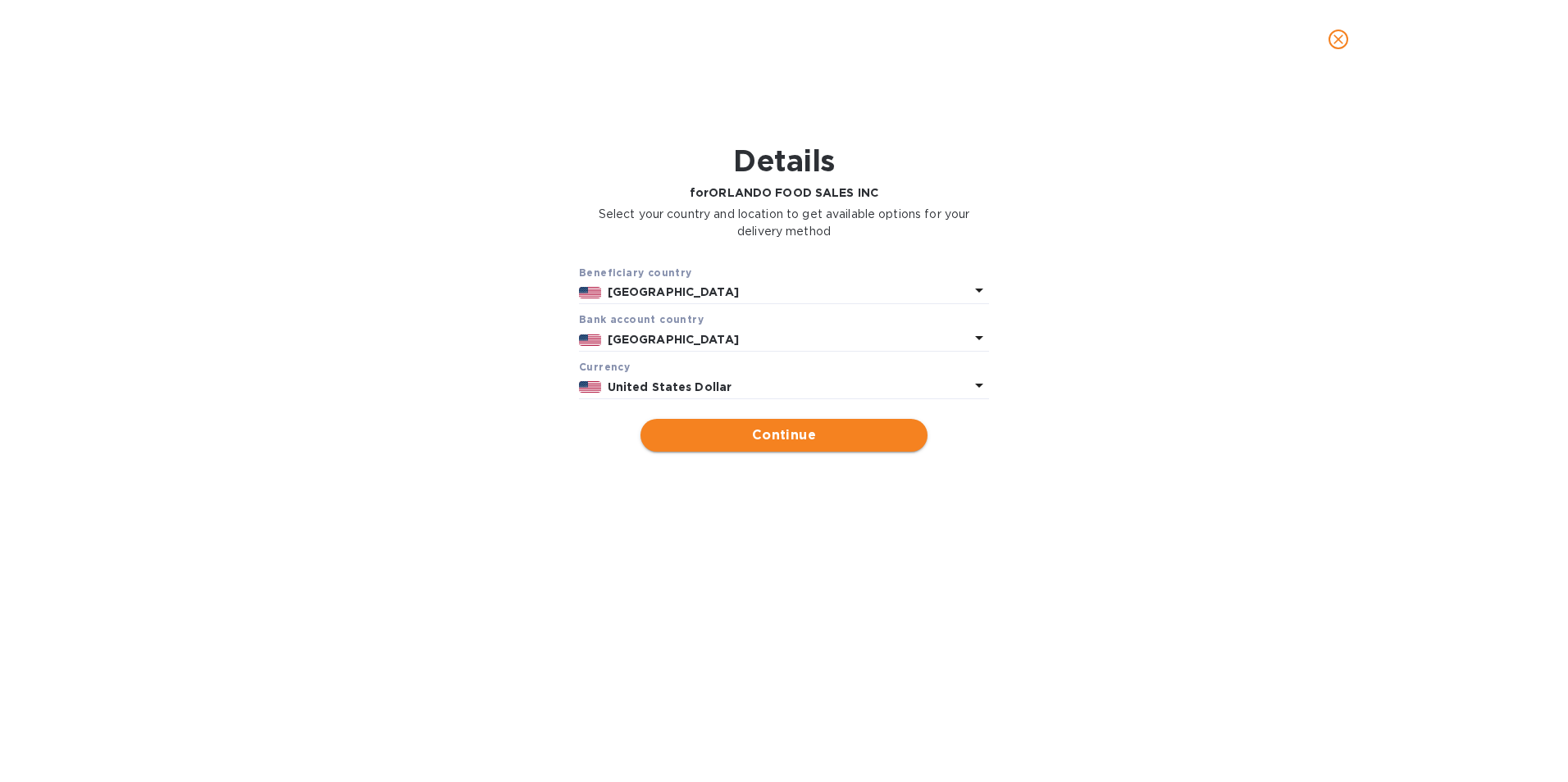
click at [788, 434] on span "Continue" at bounding box center [784, 435] width 261 height 20
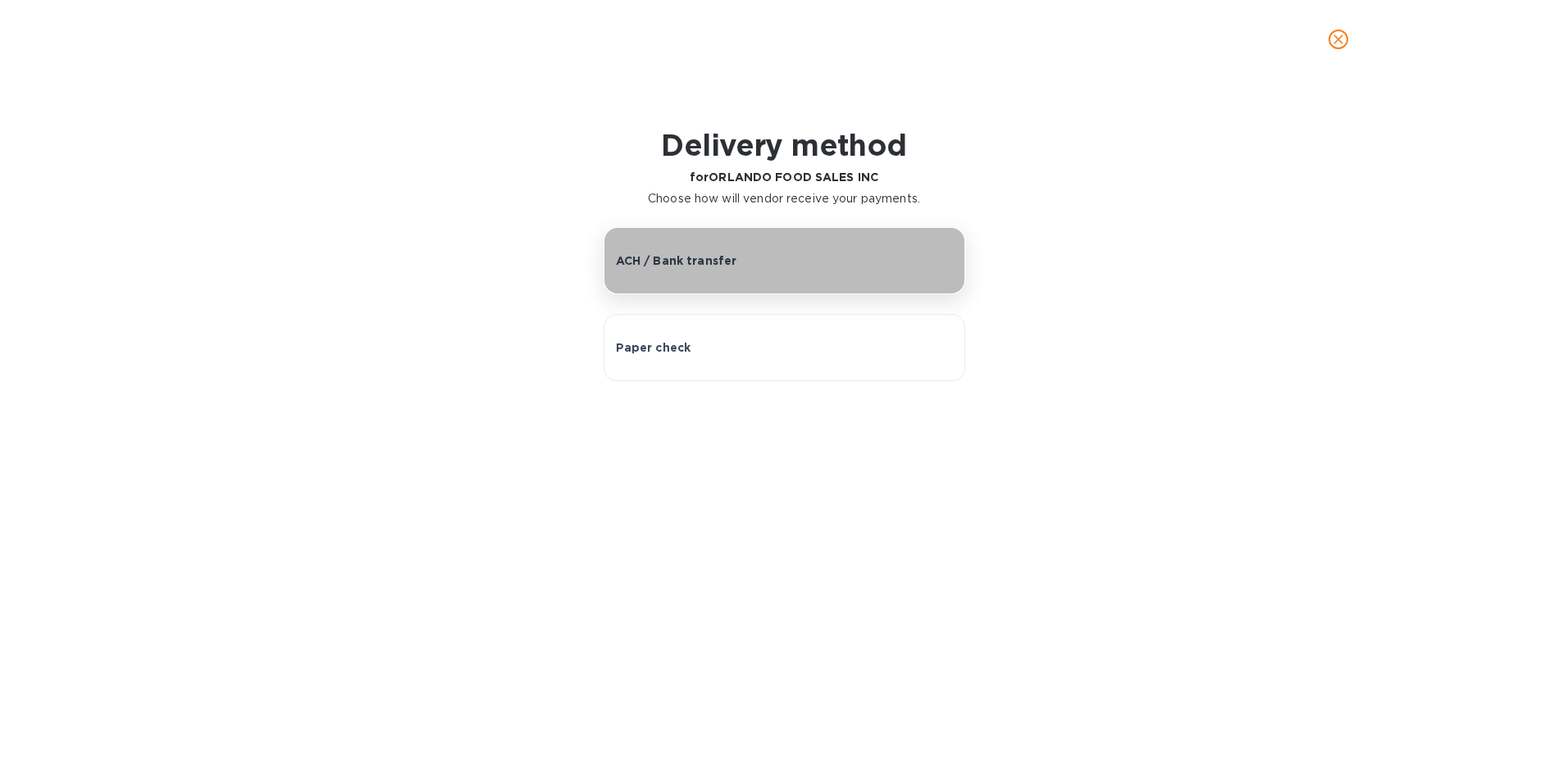
click at [675, 267] on p "ACH / Bank transfer" at bounding box center [676, 261] width 121 height 17
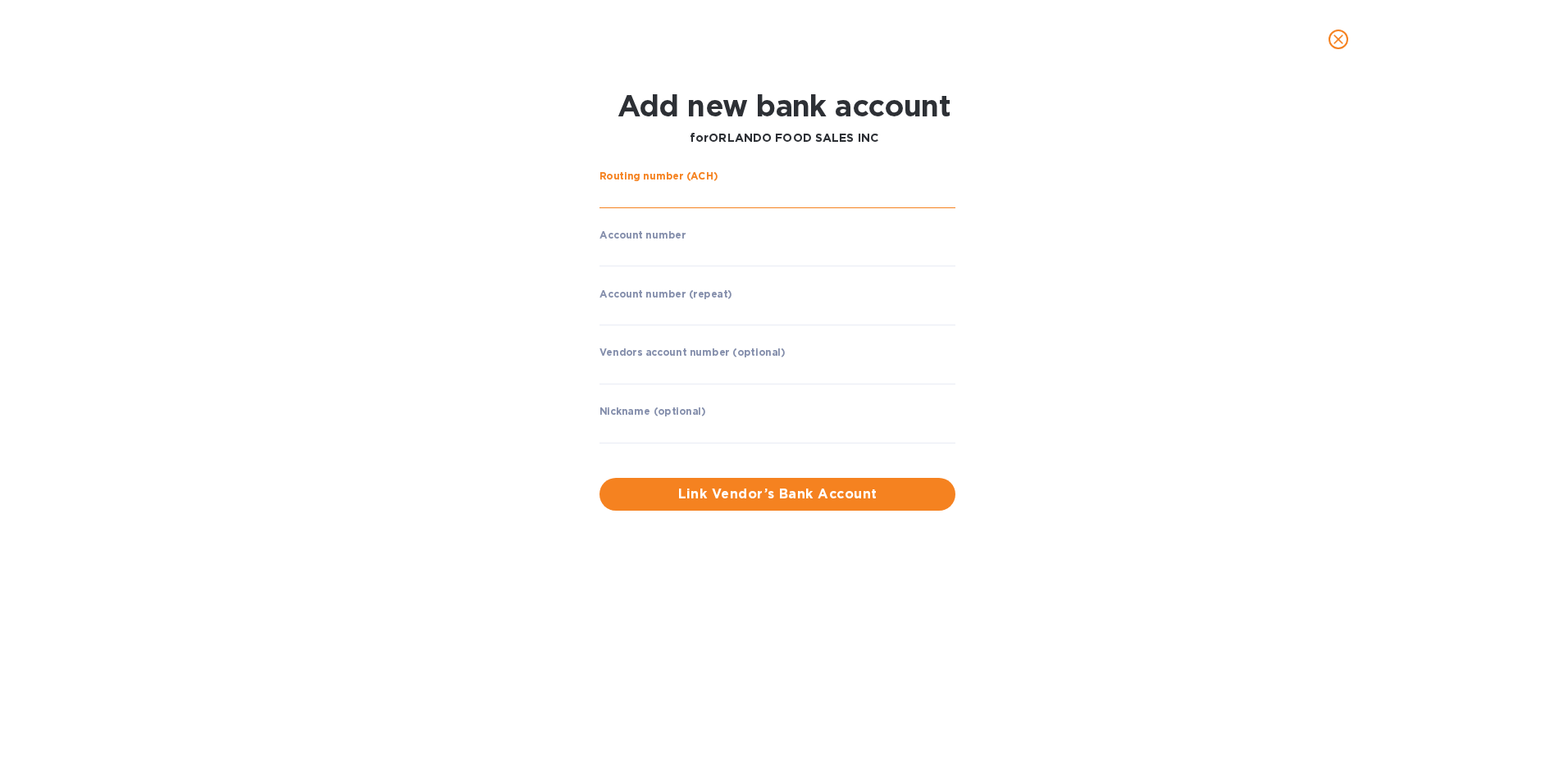
click at [612, 197] on input "string" at bounding box center [777, 196] width 356 height 24
click at [630, 253] on input "string" at bounding box center [777, 253] width 356 height 24
drag, startPoint x: 671, startPoint y: 192, endPoint x: 573, endPoint y: 194, distance: 98.0
click at [573, 194] on div "Routing number (ACH) [PERSON_NAME] FARGO BANK, NA Account number ​ Account numb…" at bounding box center [784, 340] width 1017 height 359
type input "021205237"
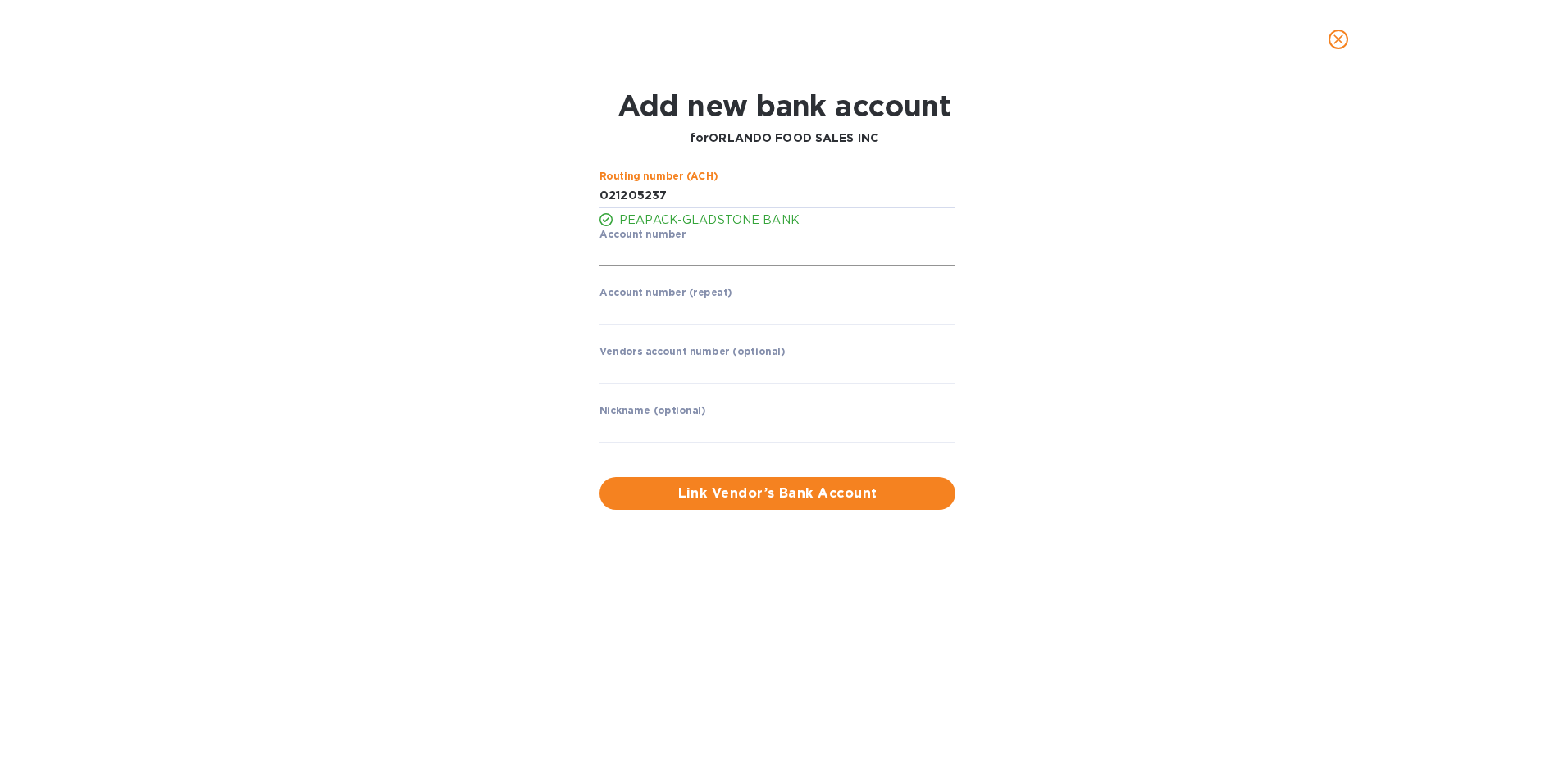
click at [669, 243] on input "string" at bounding box center [777, 253] width 356 height 24
type input "400193358"
click at [628, 310] on input "string" at bounding box center [777, 312] width 356 height 24
type input "400193358"
click at [855, 466] on div "Routing number (ACH) PEAPACK-GLADSTONE BANK Account number ​ Account number (re…" at bounding box center [776, 317] width 369 height 307
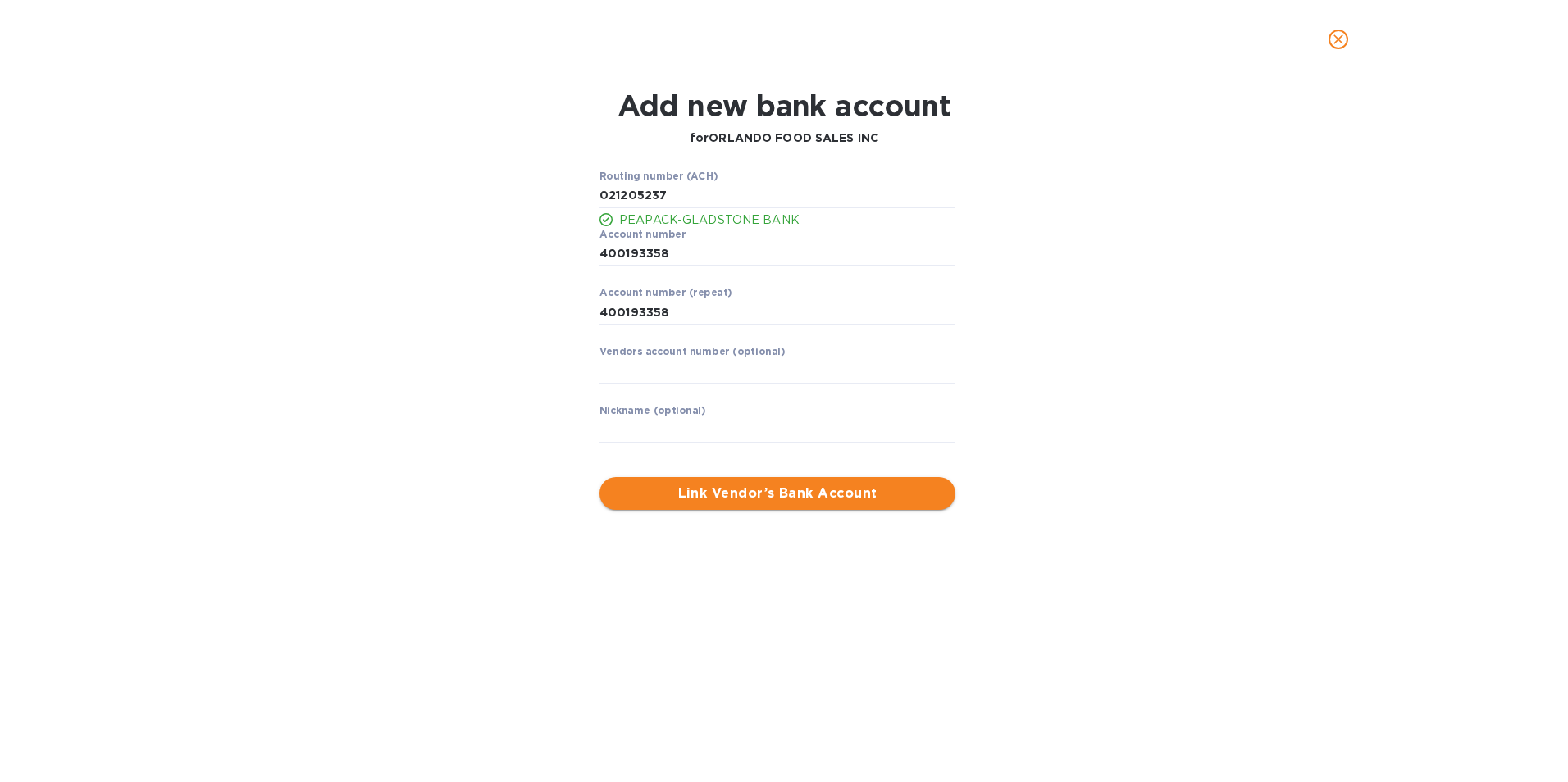
click at [773, 496] on span "Link Vendor’s Bank Account" at bounding box center [777, 494] width 329 height 20
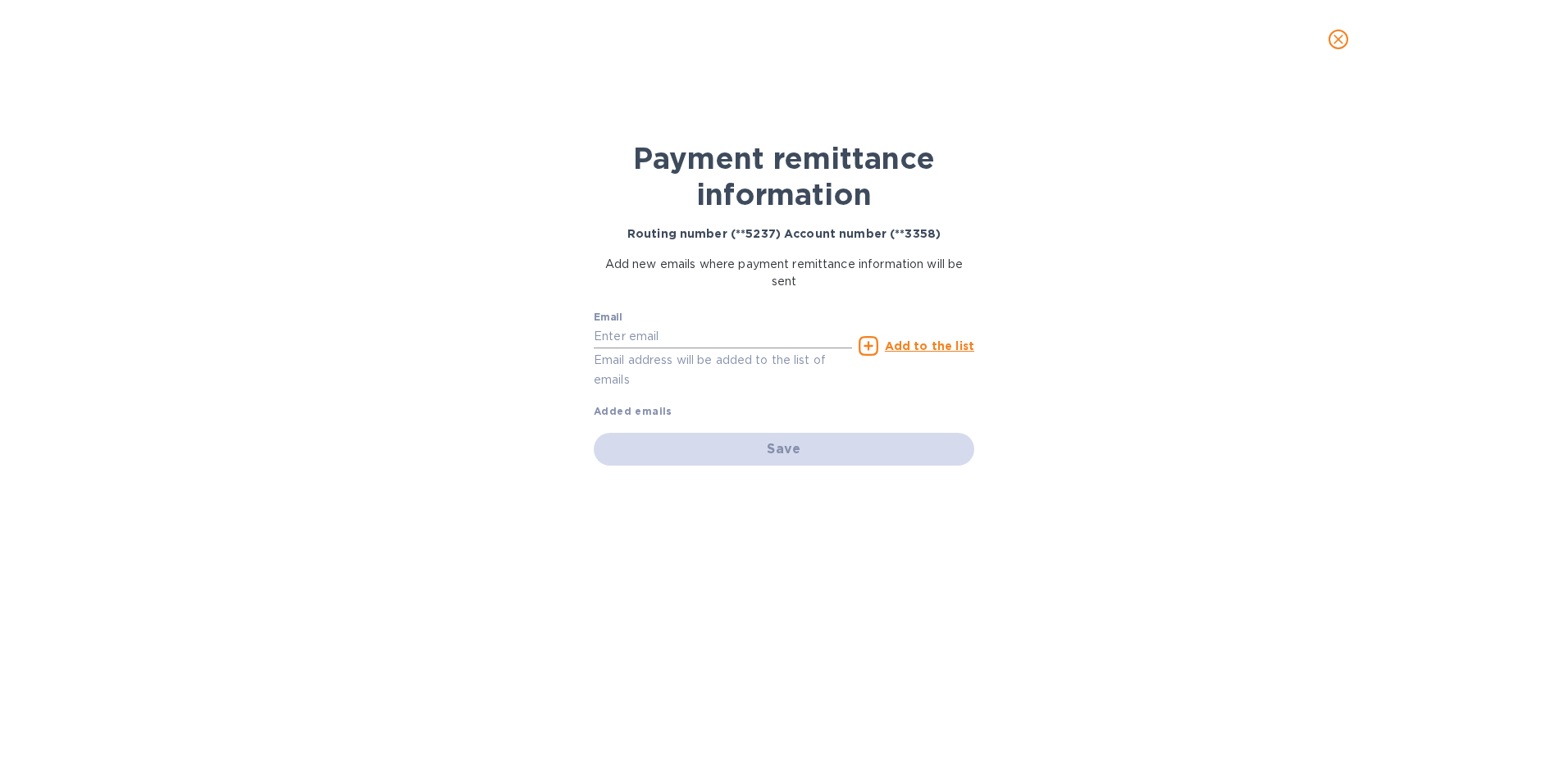
click at [599, 332] on input "text" at bounding box center [722, 336] width 258 height 24
type input "[EMAIL_ADDRESS][DOMAIN_NAME]"
click at [919, 345] on u "Add to the list" at bounding box center [929, 346] width 89 height 13
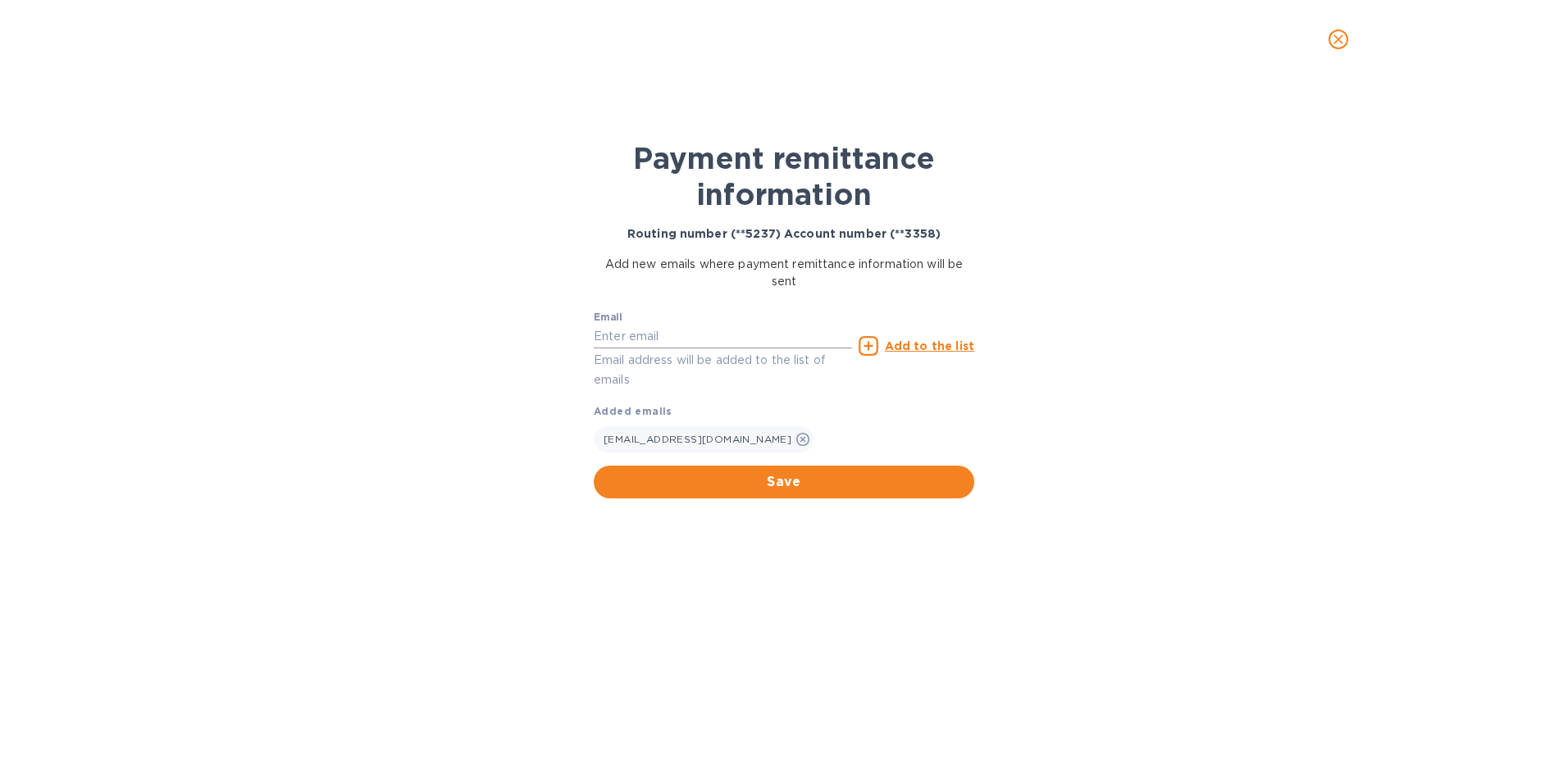
click at [613, 343] on input "text" at bounding box center [722, 336] width 258 height 24
type input "[PERSON_NAME][EMAIL_ADDRESS][DOMAIN_NAME]"
click at [792, 485] on span "Save" at bounding box center [784, 482] width 354 height 20
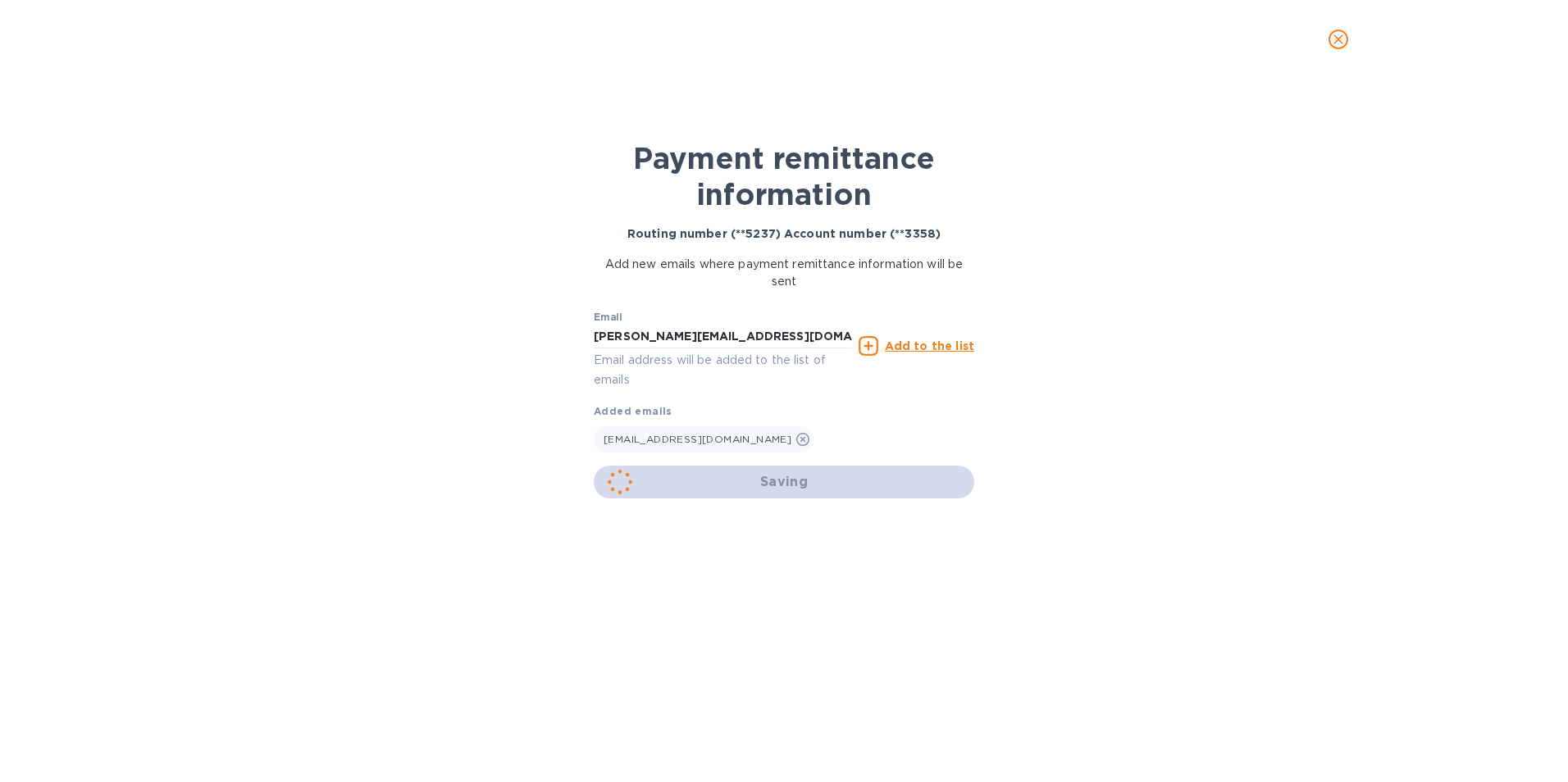
click at [903, 341] on u "Add to the list" at bounding box center [929, 346] width 89 height 13
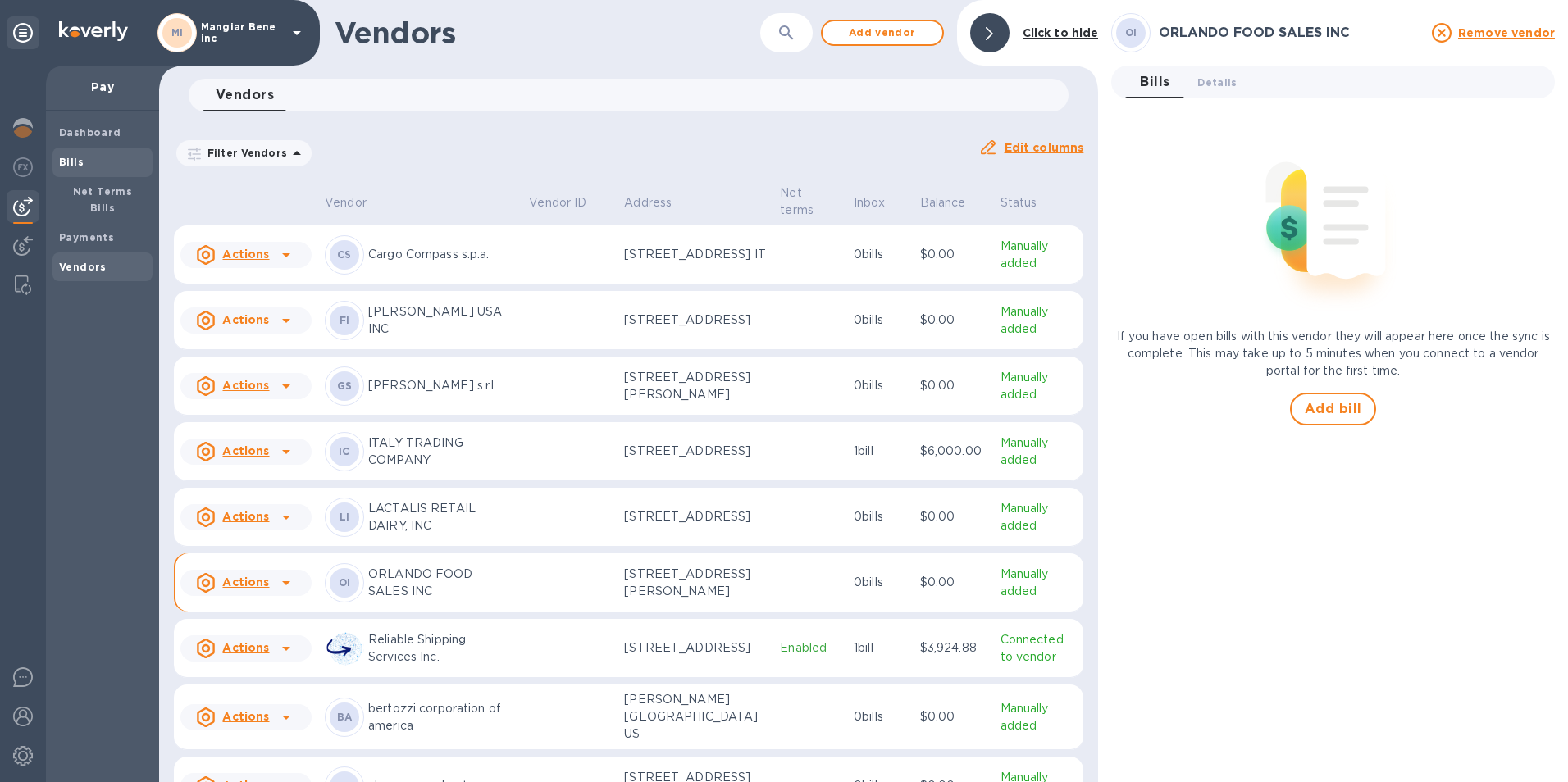
click at [66, 154] on span "Bills" at bounding box center [71, 162] width 24 height 17
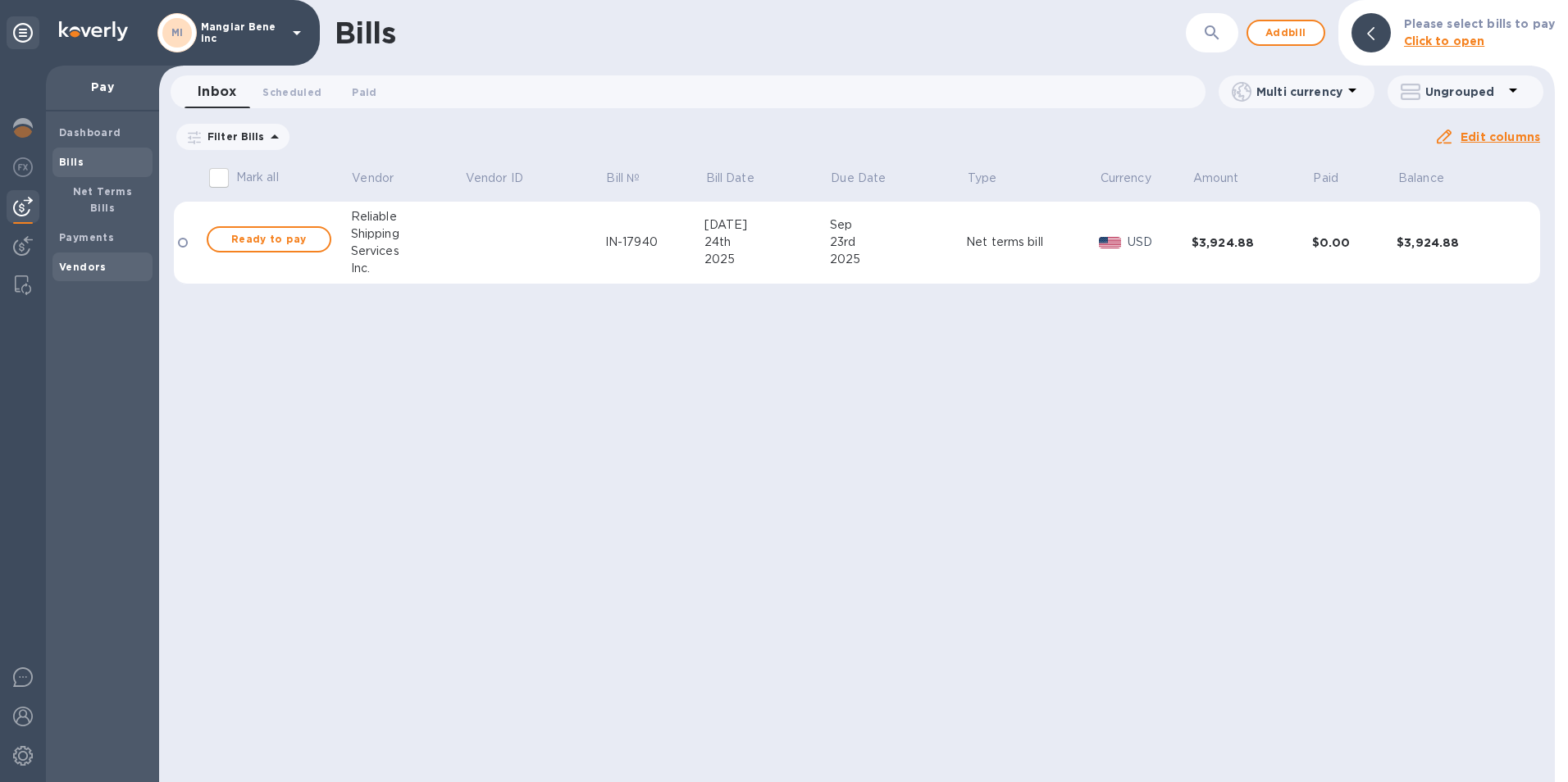
click at [79, 261] on b "Vendors" at bounding box center [83, 267] width 48 height 13
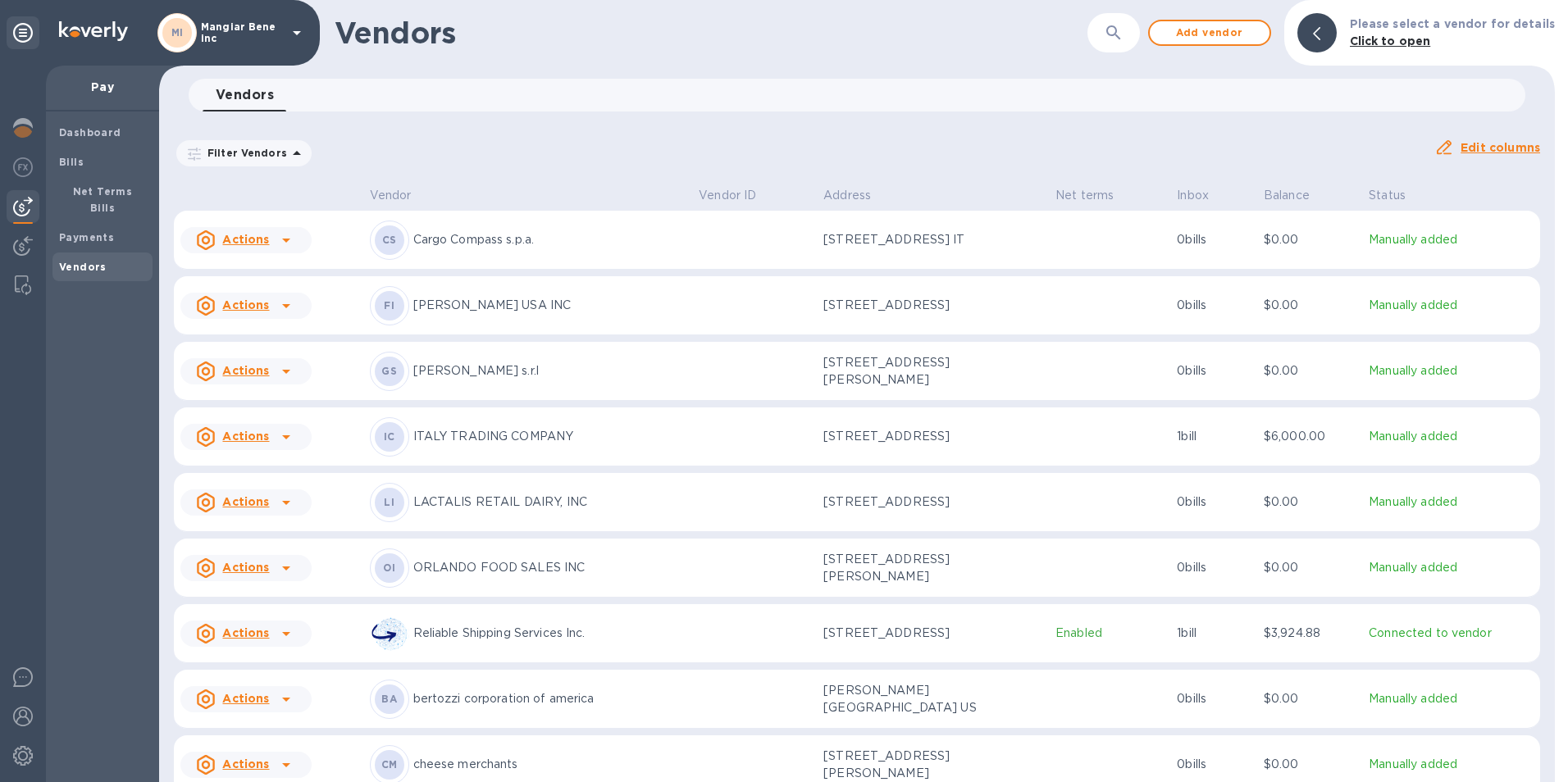
click at [283, 571] on icon at bounding box center [286, 568] width 8 height 4
click at [270, 652] on b "Add new bill" at bounding box center [264, 647] width 76 height 13
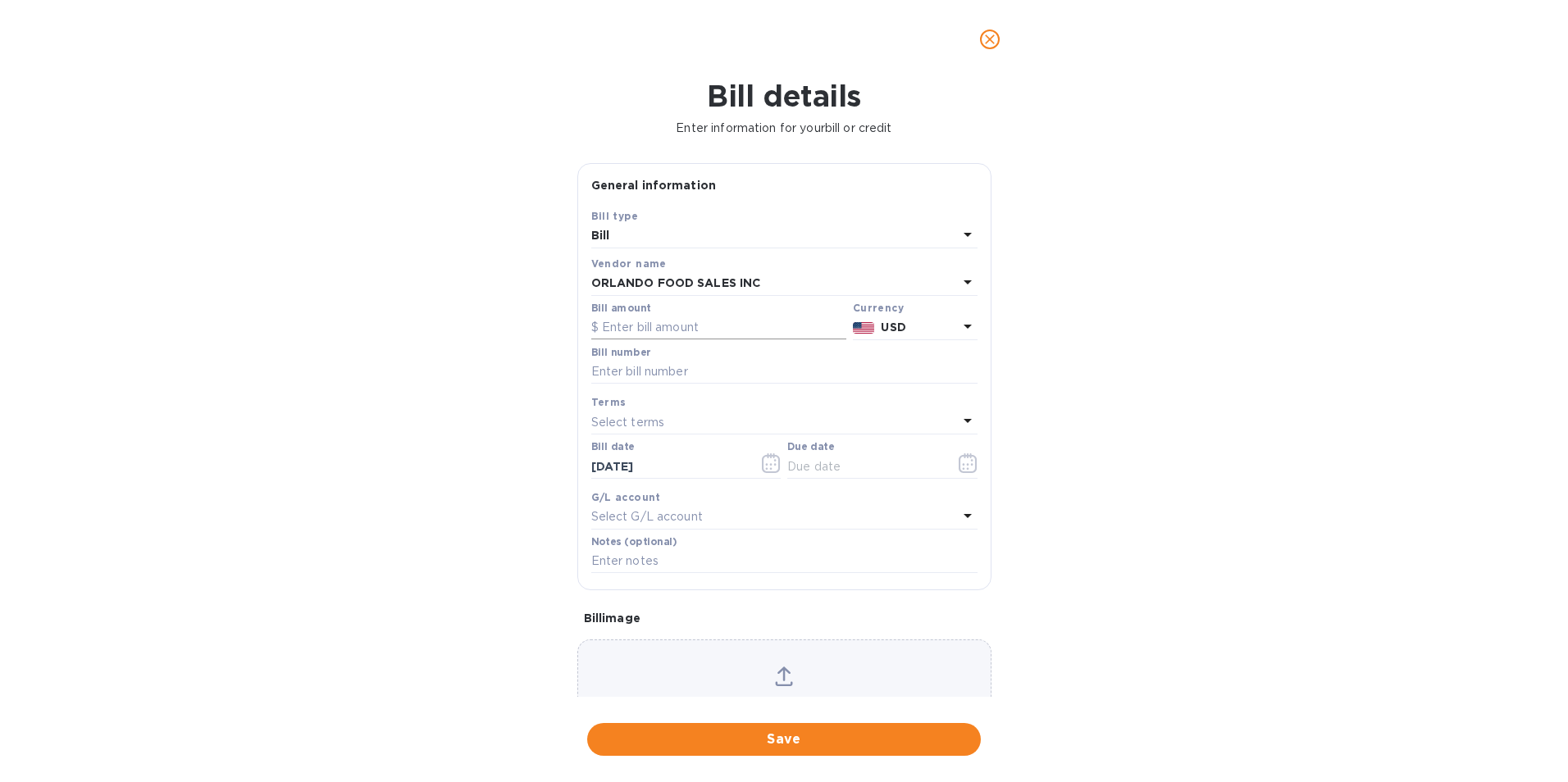
click at [619, 324] on input "text" at bounding box center [718, 328] width 255 height 24
type input "14,330"
click at [788, 740] on span "Save" at bounding box center [784, 739] width 368 height 20
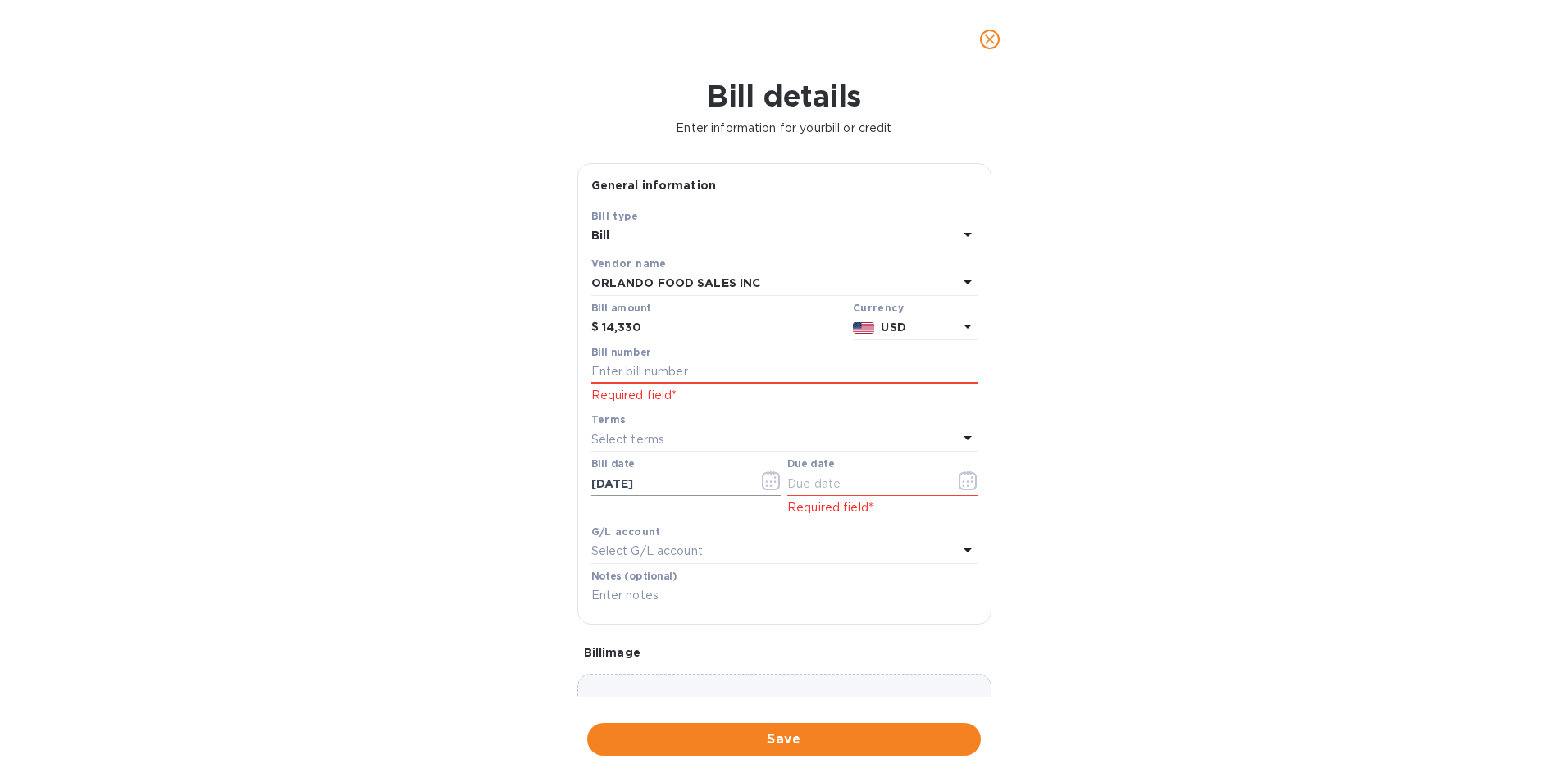
click at [774, 478] on icon "button" at bounding box center [775, 477] width 3 height 3
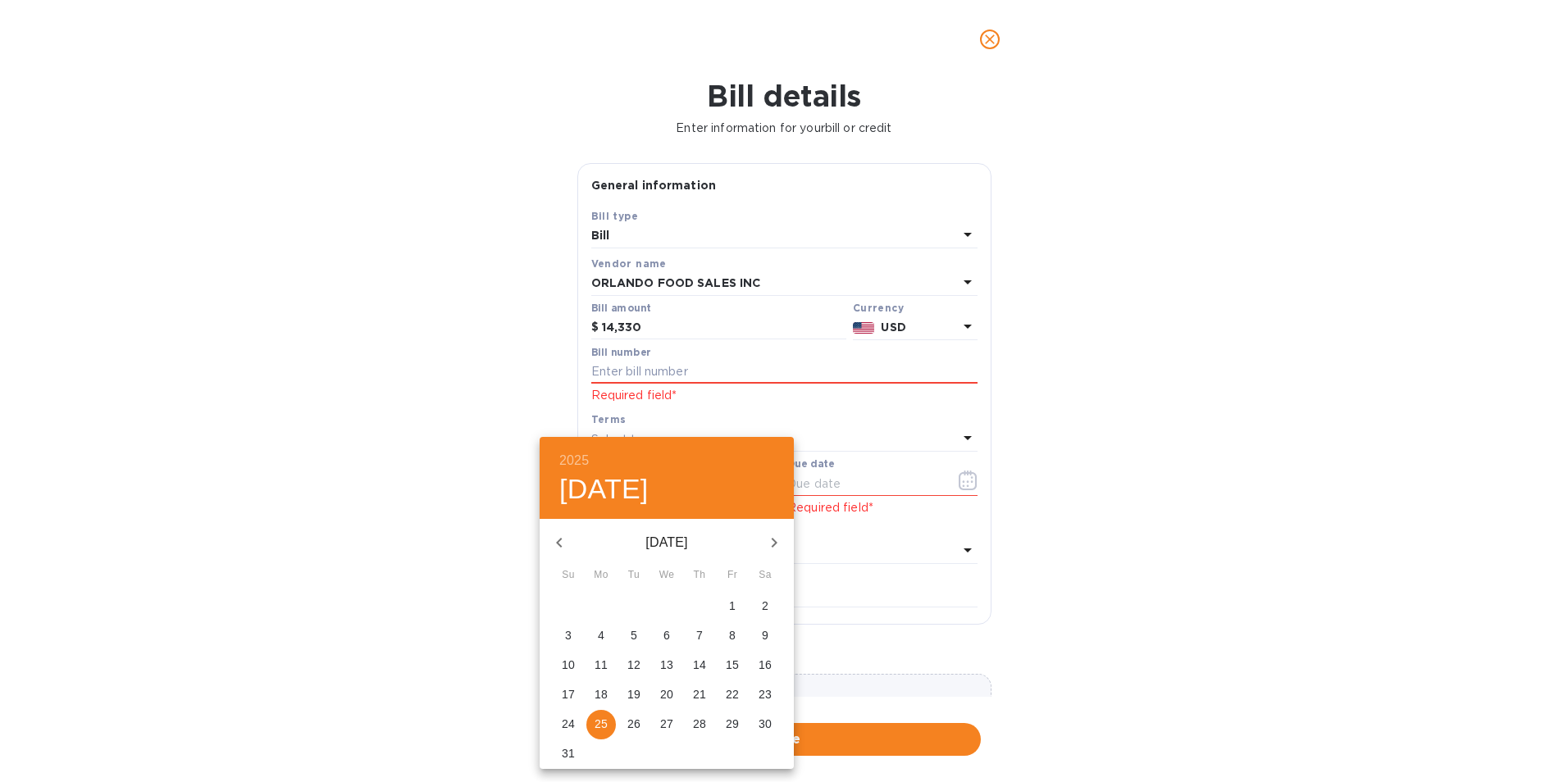
click at [560, 547] on icon "button" at bounding box center [559, 543] width 20 height 20
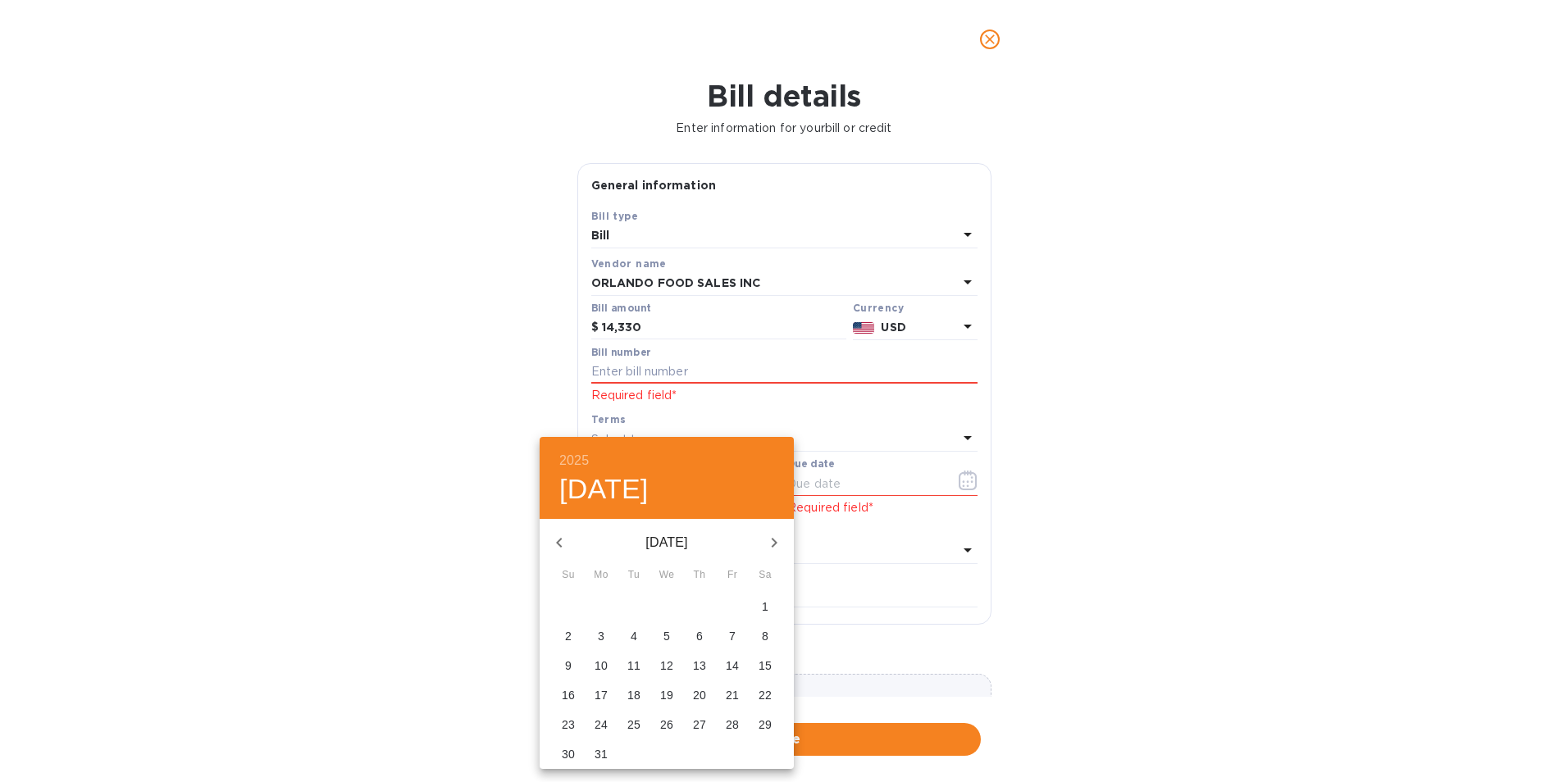
click at [560, 547] on icon "button" at bounding box center [559, 543] width 20 height 20
click at [705, 638] on span "9" at bounding box center [699, 636] width 29 height 17
type input "[DATE]"
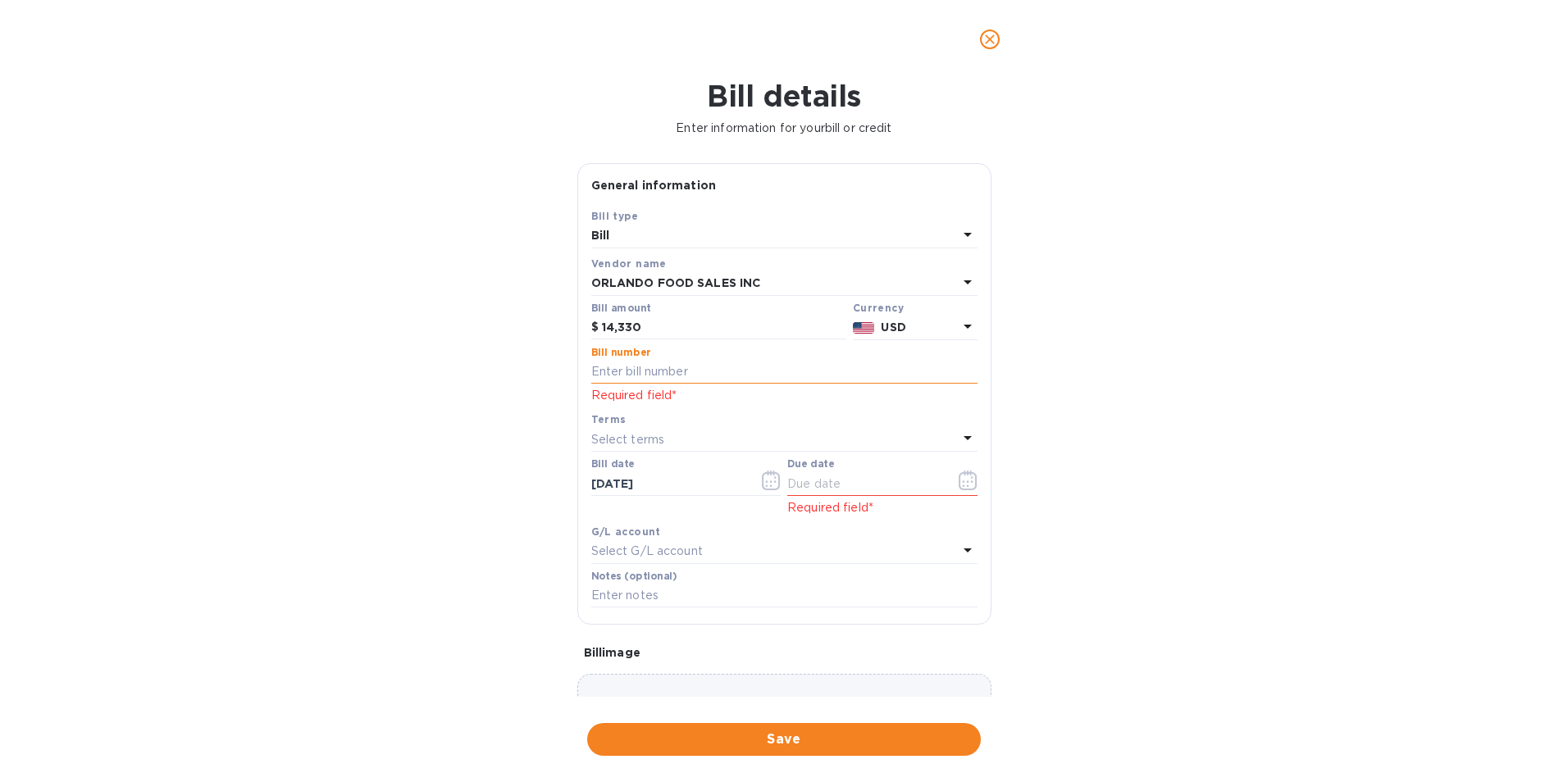
click at [624, 367] on input "text" at bounding box center [784, 372] width 386 height 24
type input "2264L"
click at [959, 479] on icon "button" at bounding box center [968, 480] width 19 height 20
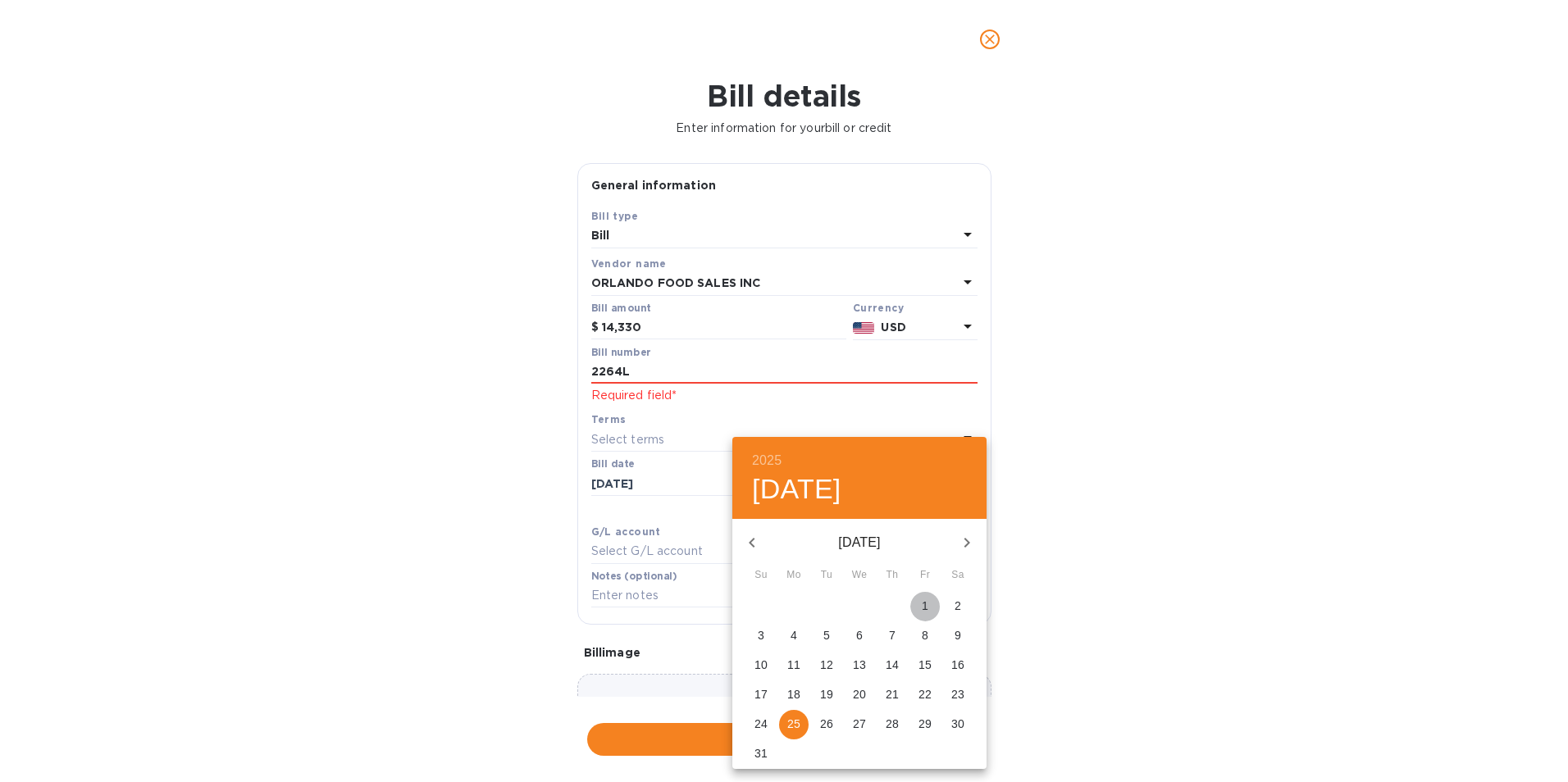
click at [926, 608] on p "1" at bounding box center [925, 606] width 7 height 17
type input "[DATE]"
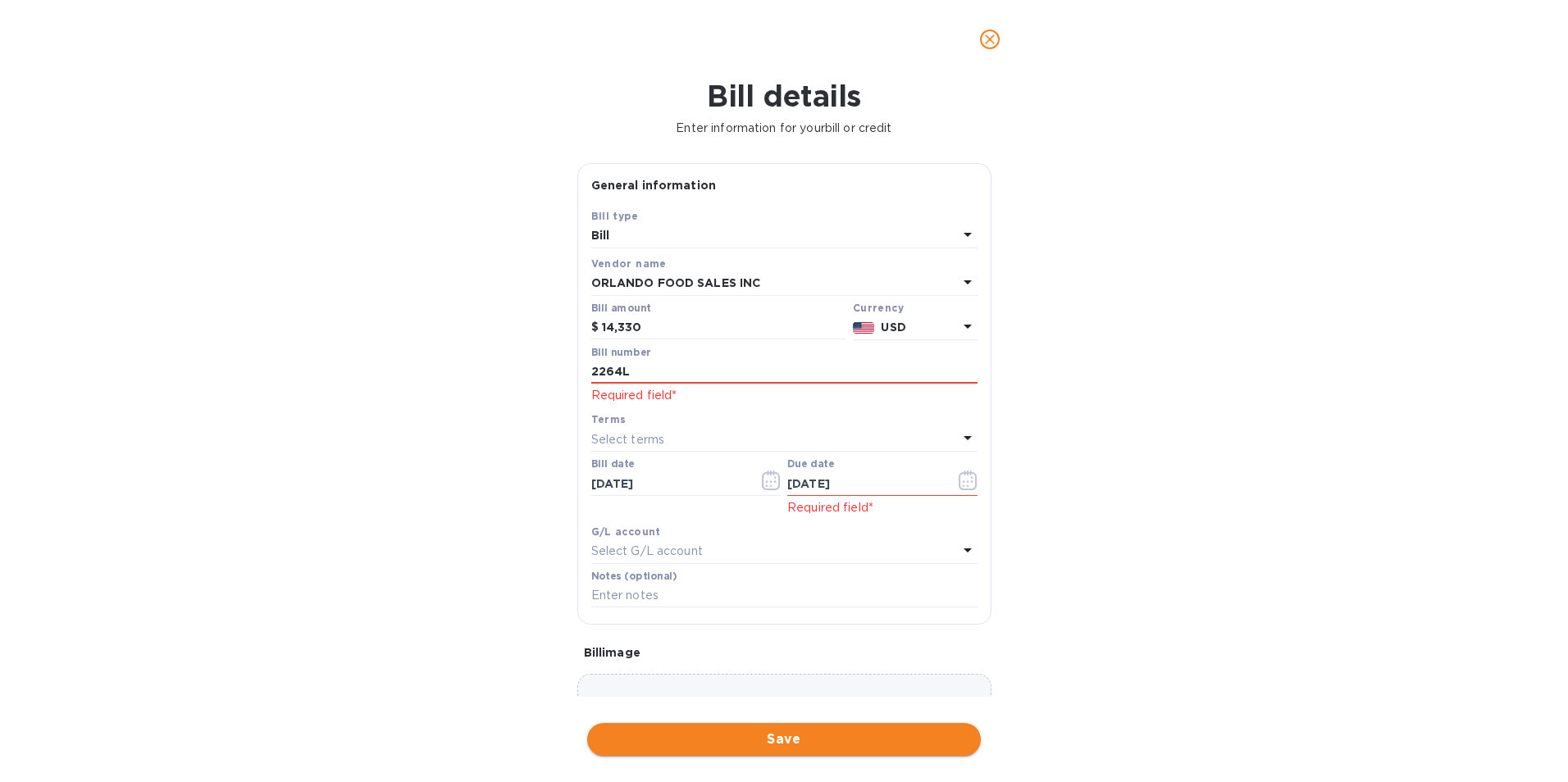
click at [776, 746] on span "Save" at bounding box center [784, 739] width 368 height 20
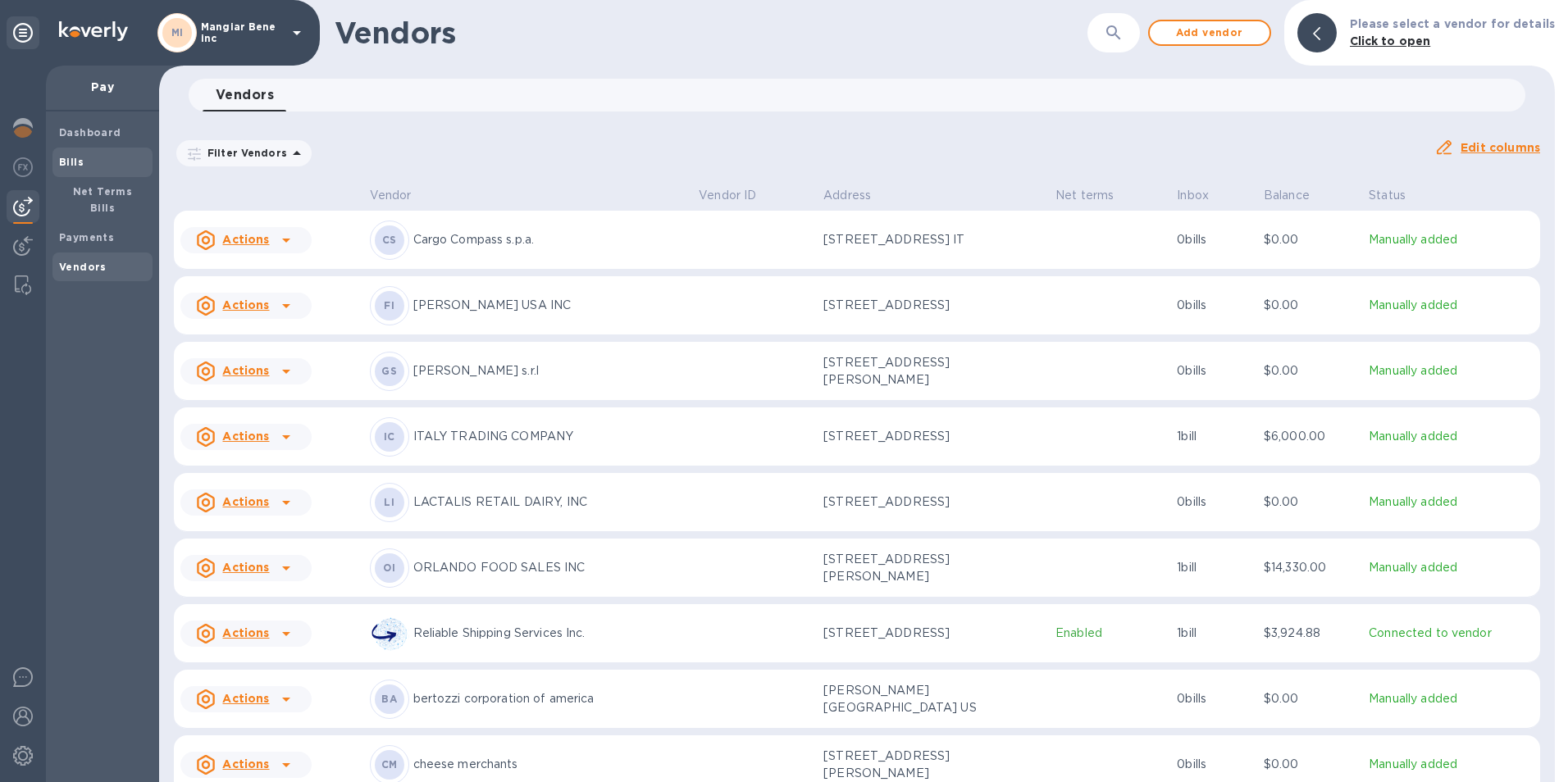
click at [77, 158] on b "Bills" at bounding box center [71, 161] width 24 height 13
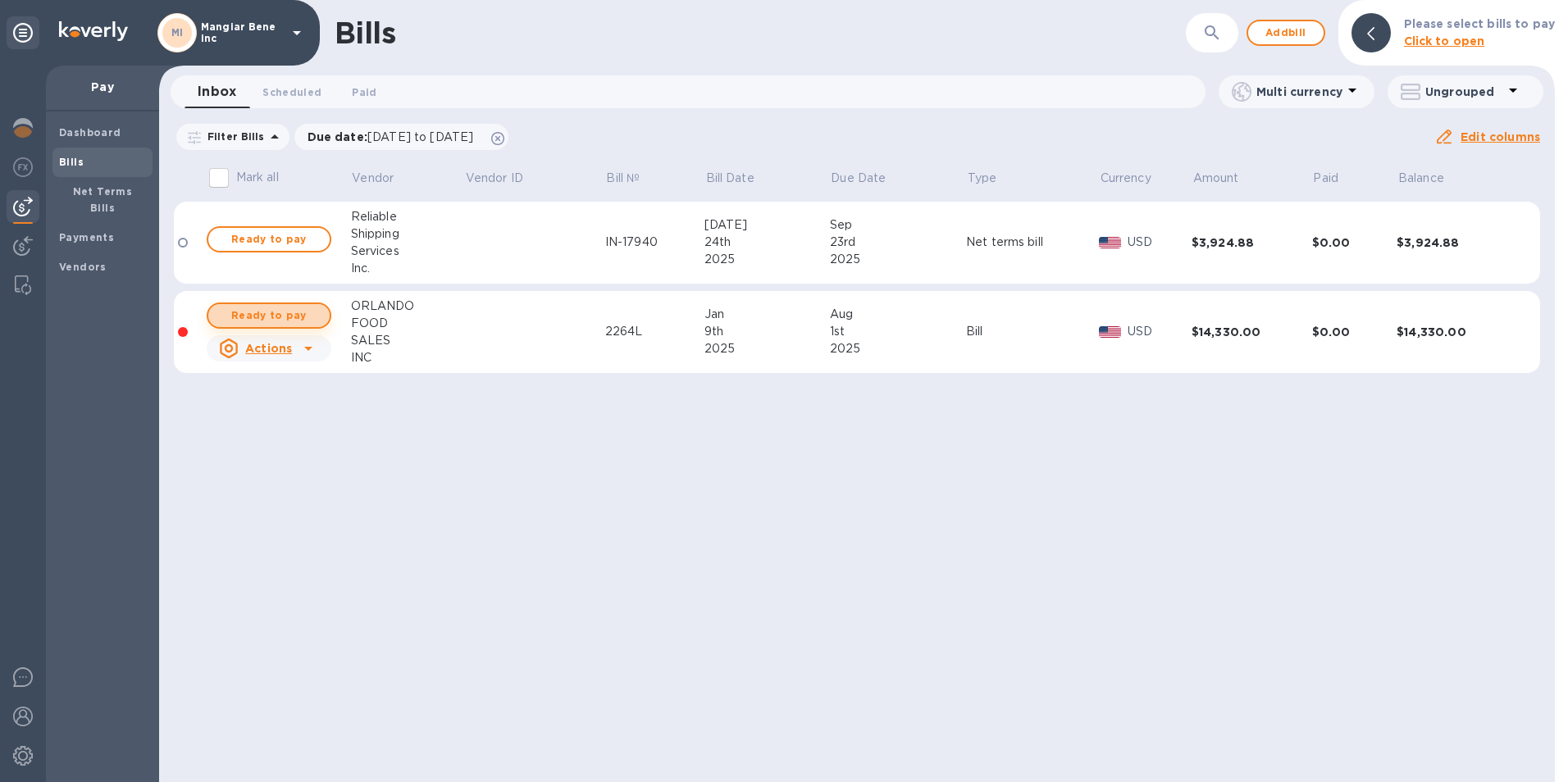
click at [283, 317] on span "Ready to pay" at bounding box center [269, 316] width 95 height 20
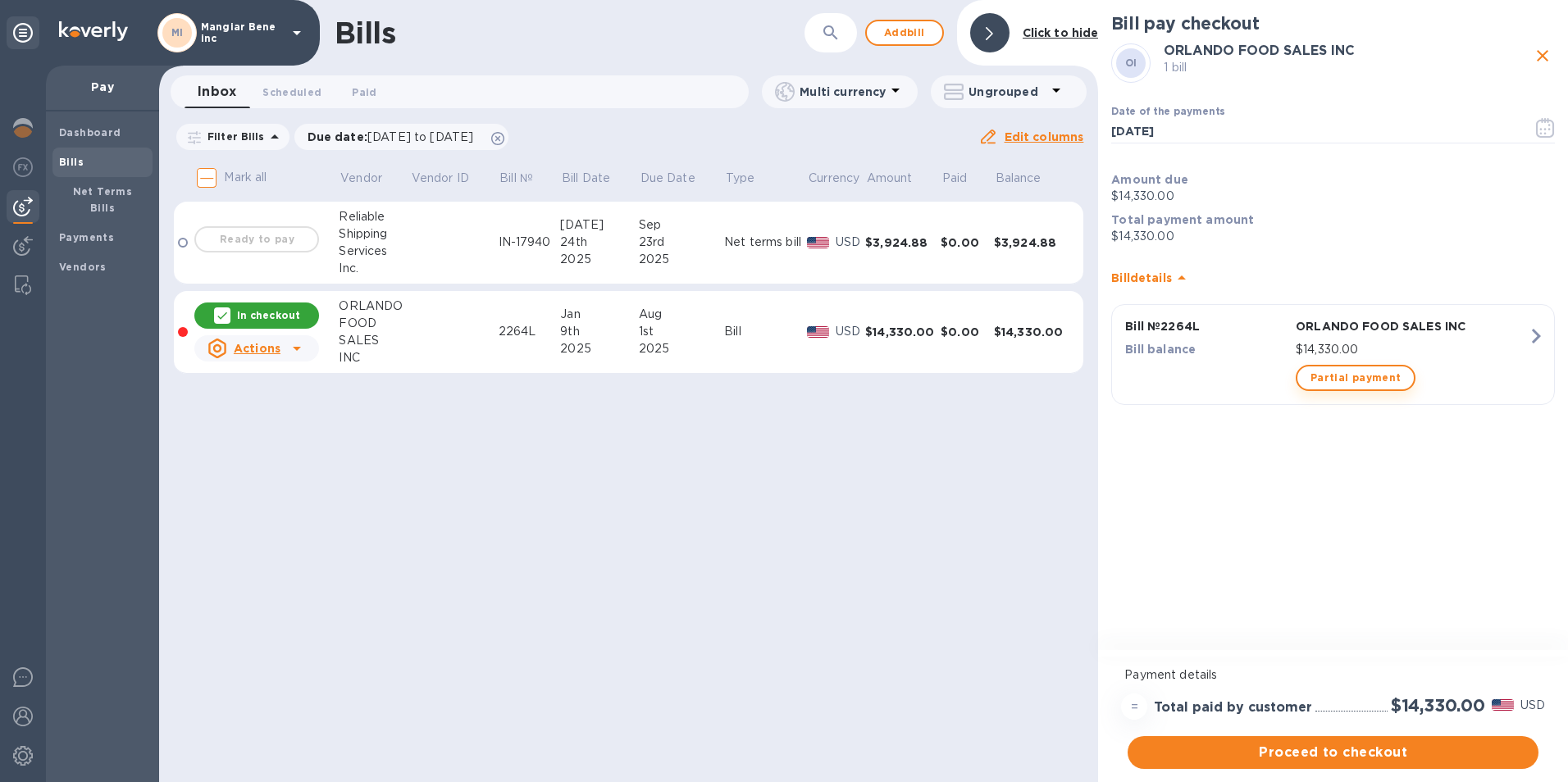
click at [1357, 383] on span "Partial payment" at bounding box center [1356, 378] width 90 height 20
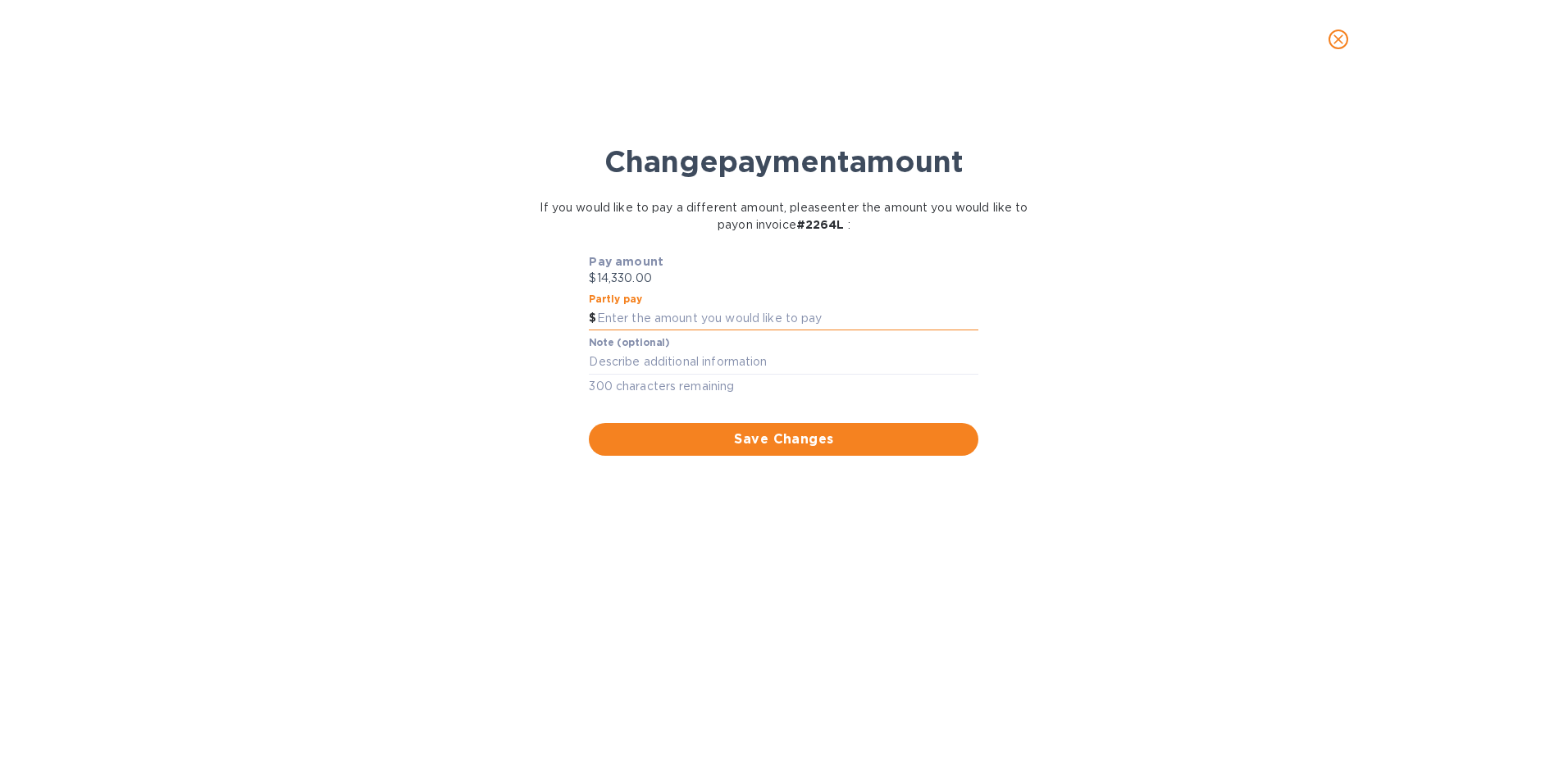
click at [640, 320] on input "text" at bounding box center [787, 318] width 382 height 24
type input "8,330"
click at [673, 358] on textarea at bounding box center [783, 362] width 389 height 14
type textarea "VIANDER INV 2264L"
click at [781, 437] on span "Save Changes" at bounding box center [783, 439] width 364 height 20
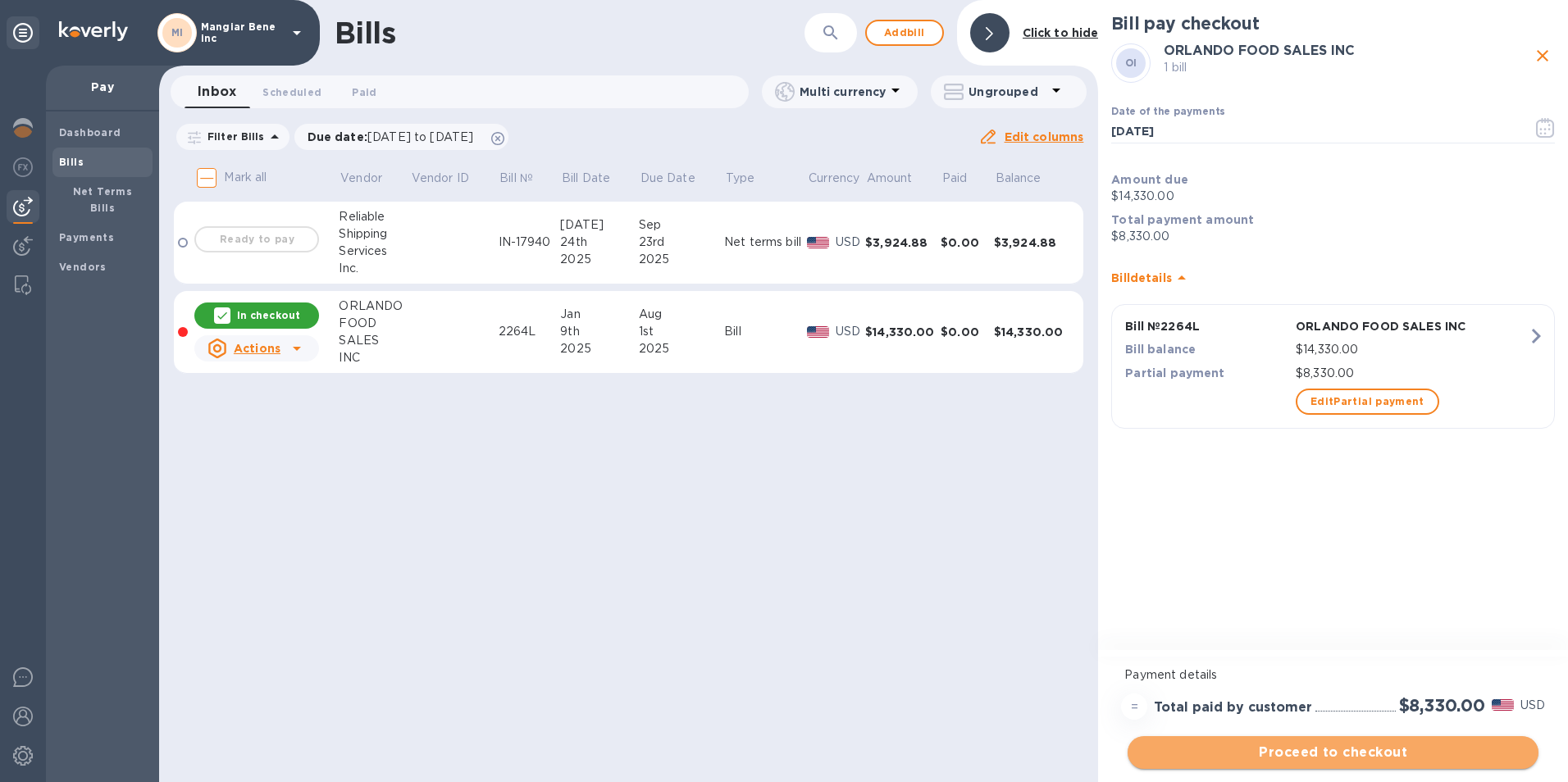
click at [1306, 757] on span "Proceed to checkout" at bounding box center [1333, 753] width 384 height 20
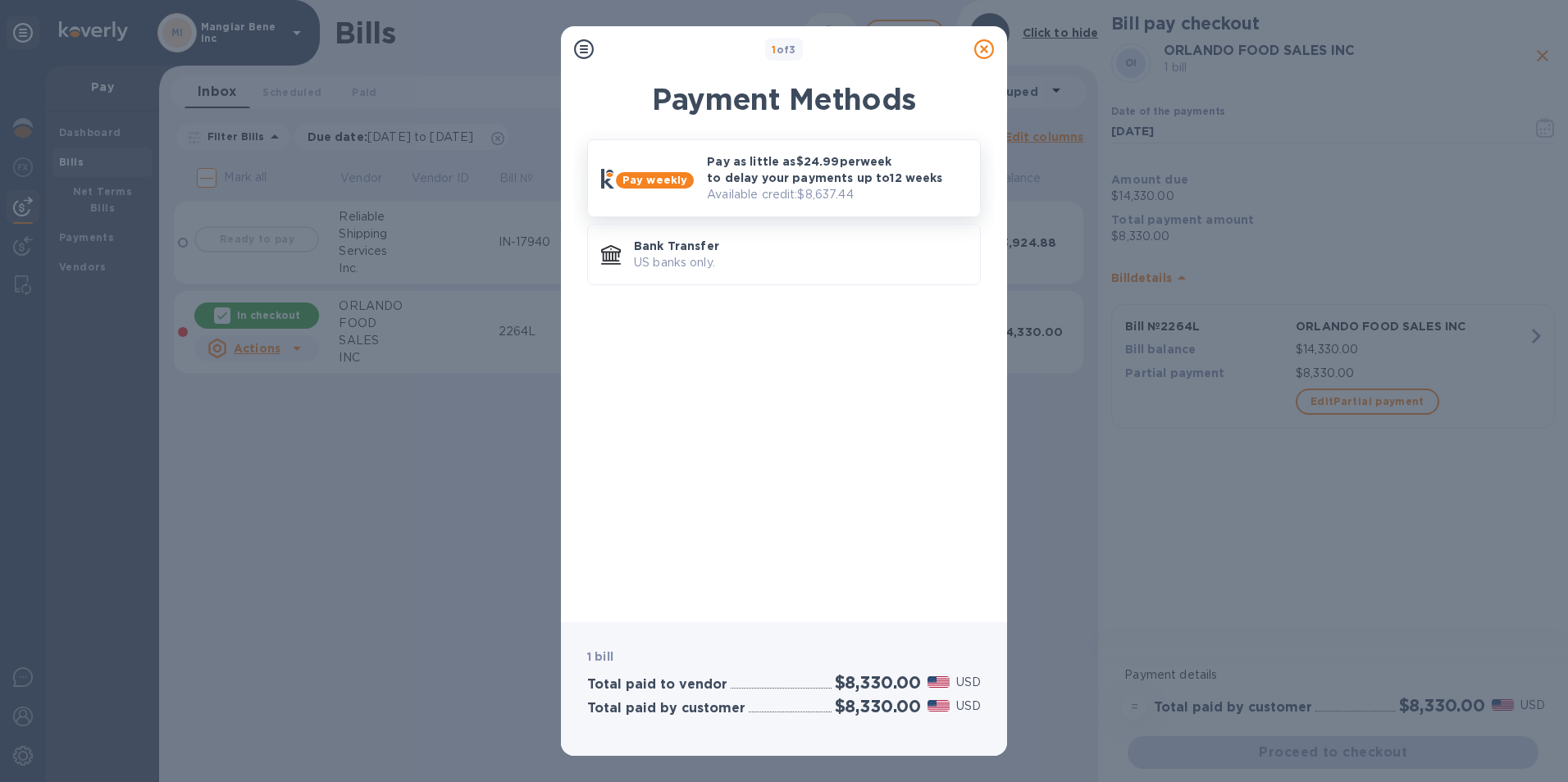
click at [744, 161] on p "Pay as little as $24.99 per week to delay your payments up to 12 weeks" at bounding box center [837, 169] width 260 height 33
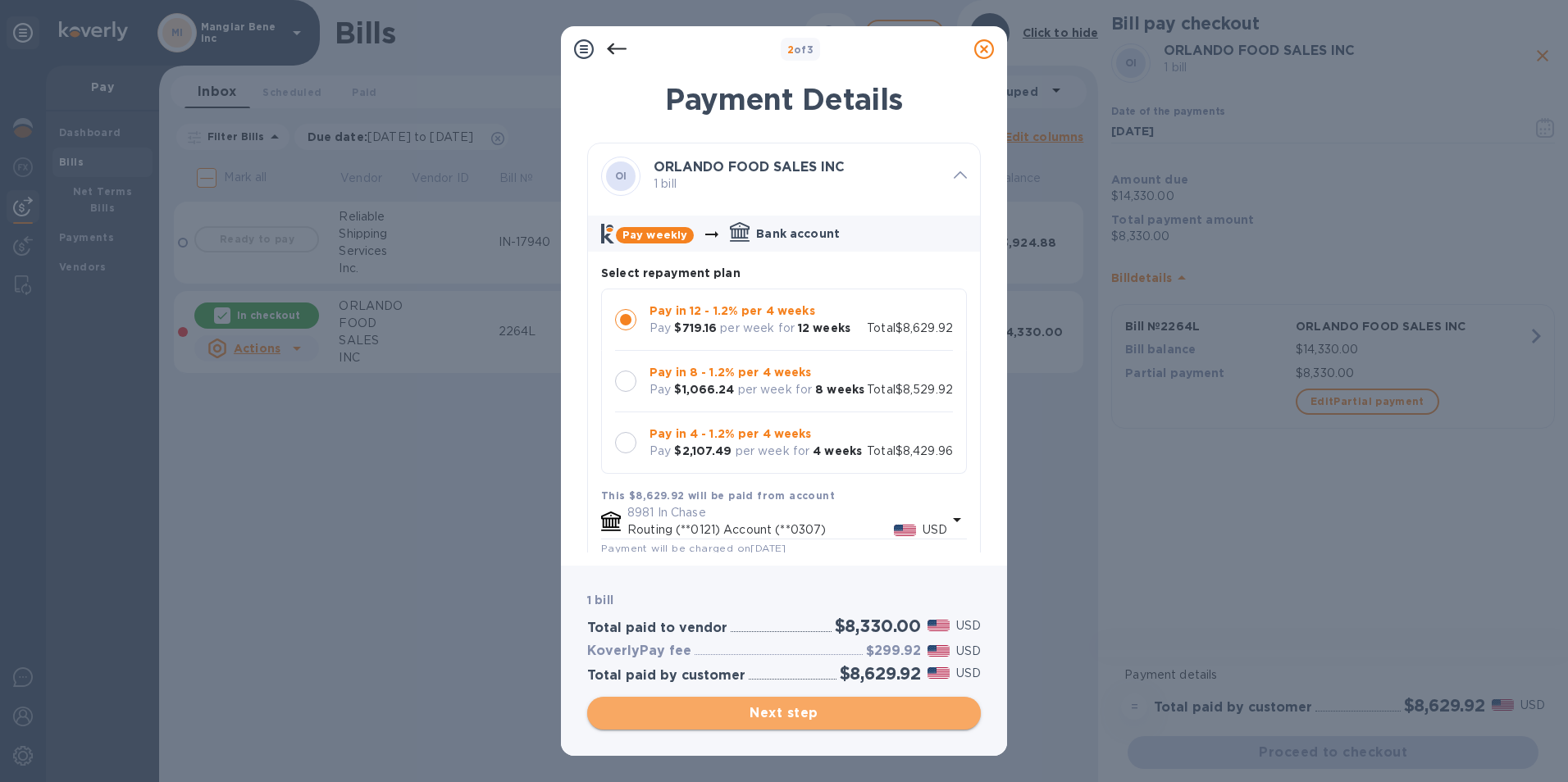
click at [790, 719] on span "Next step" at bounding box center [784, 713] width 368 height 20
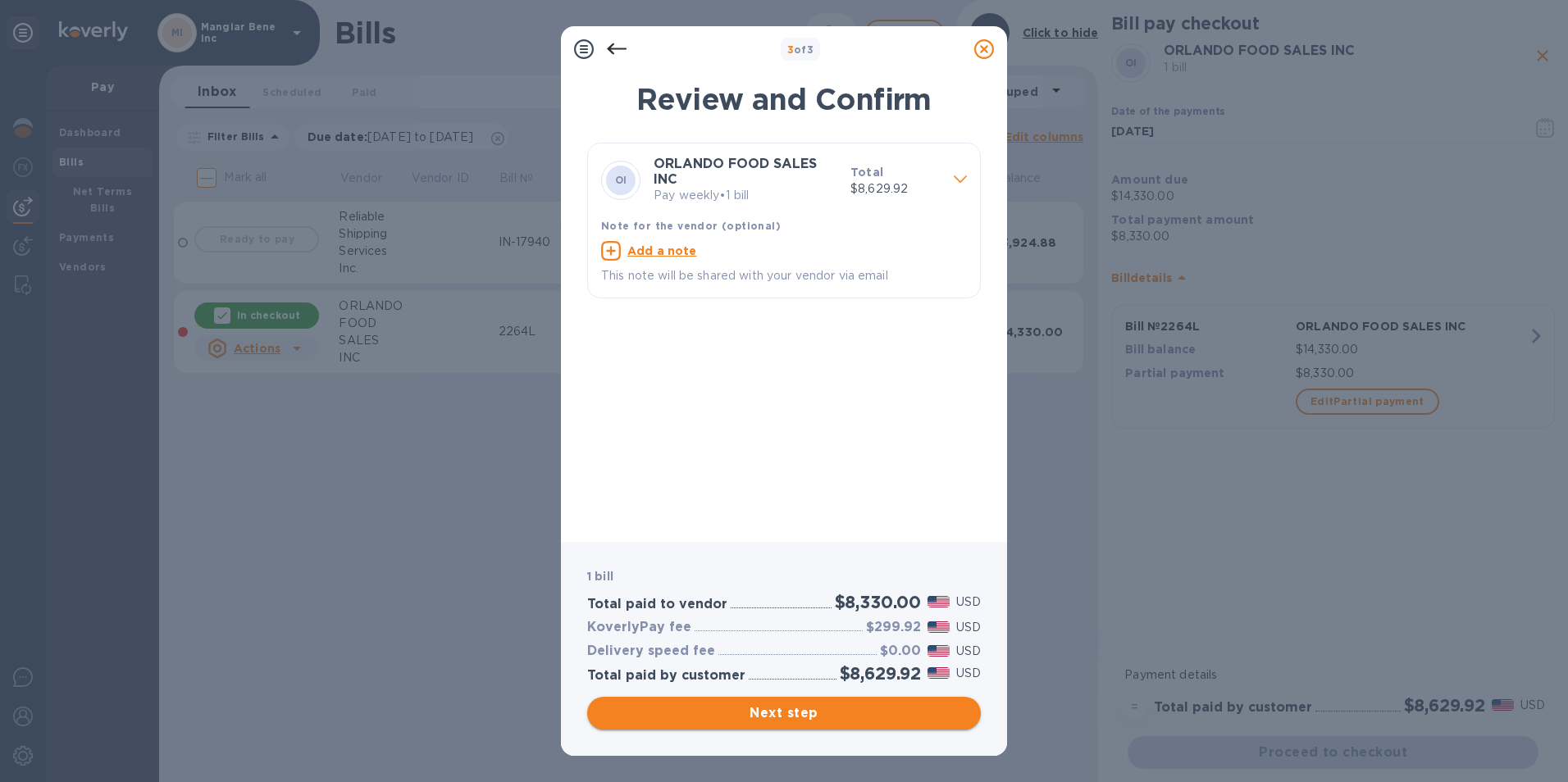
click at [775, 715] on span "Next step" at bounding box center [784, 713] width 368 height 20
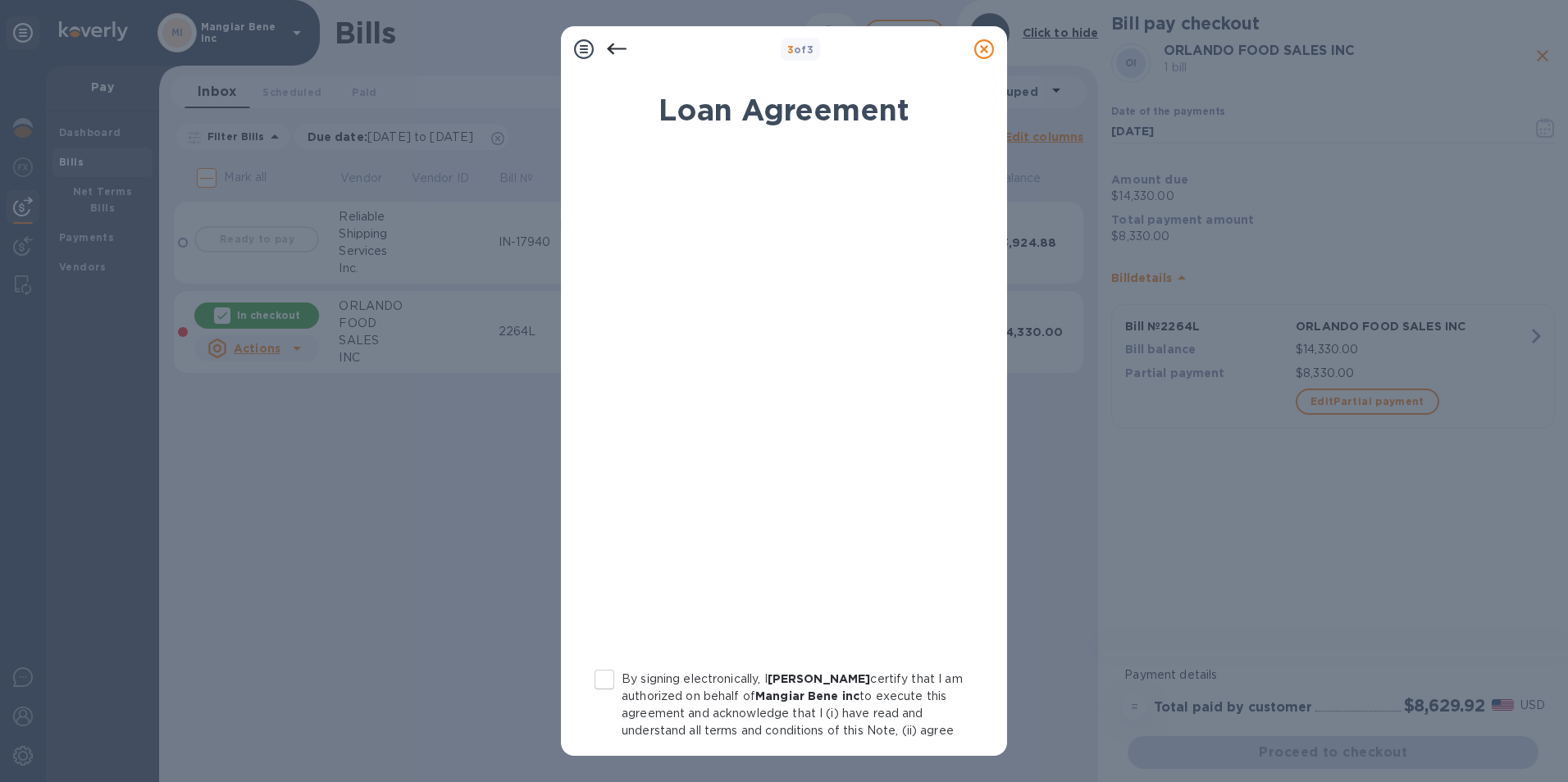
click at [603, 679] on input "By signing electronically, I [PERSON_NAME] certify that I am authorized on beha…" at bounding box center [603, 679] width 34 height 34
checkbox input "true"
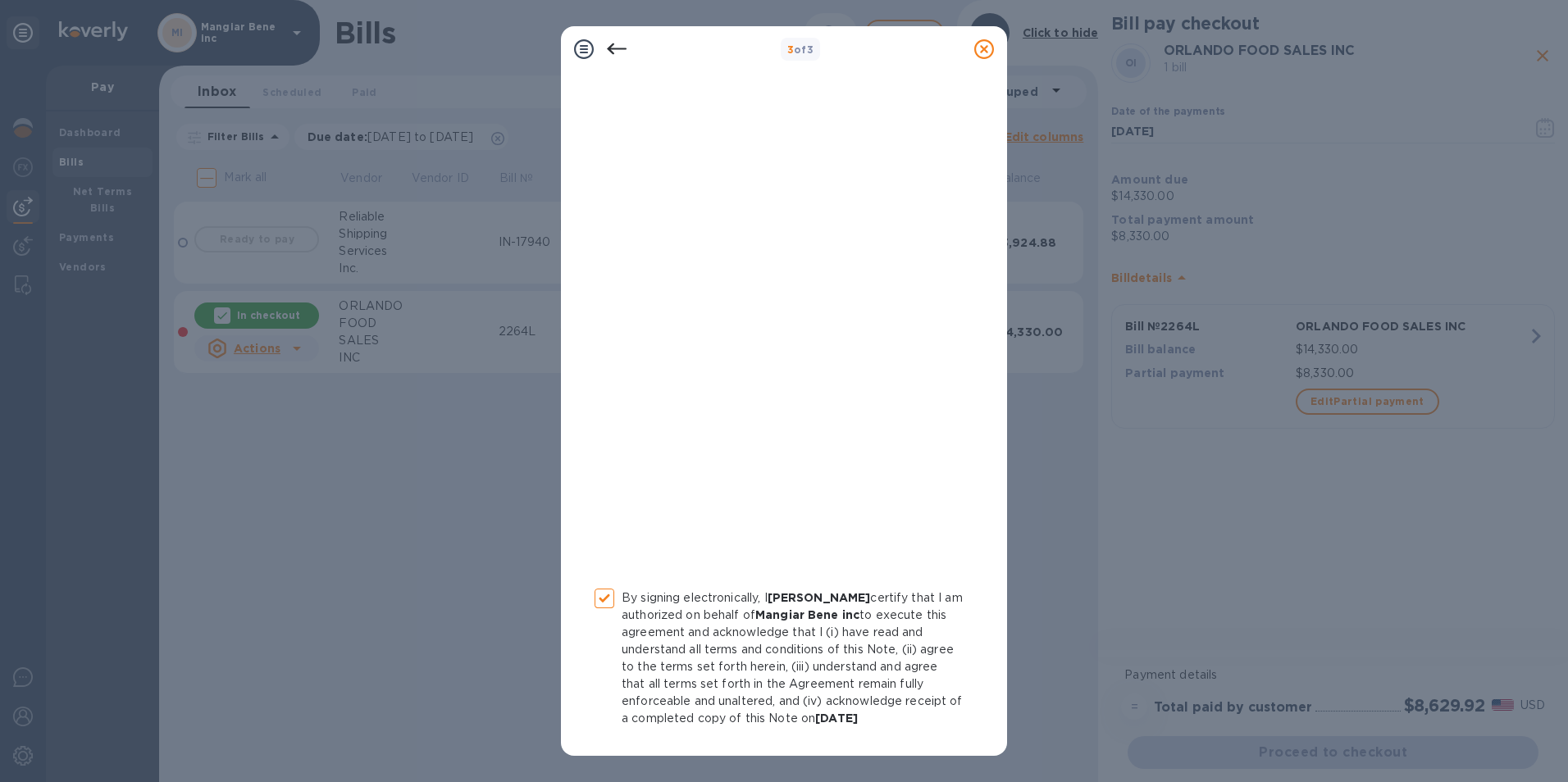
scroll to position [135, 0]
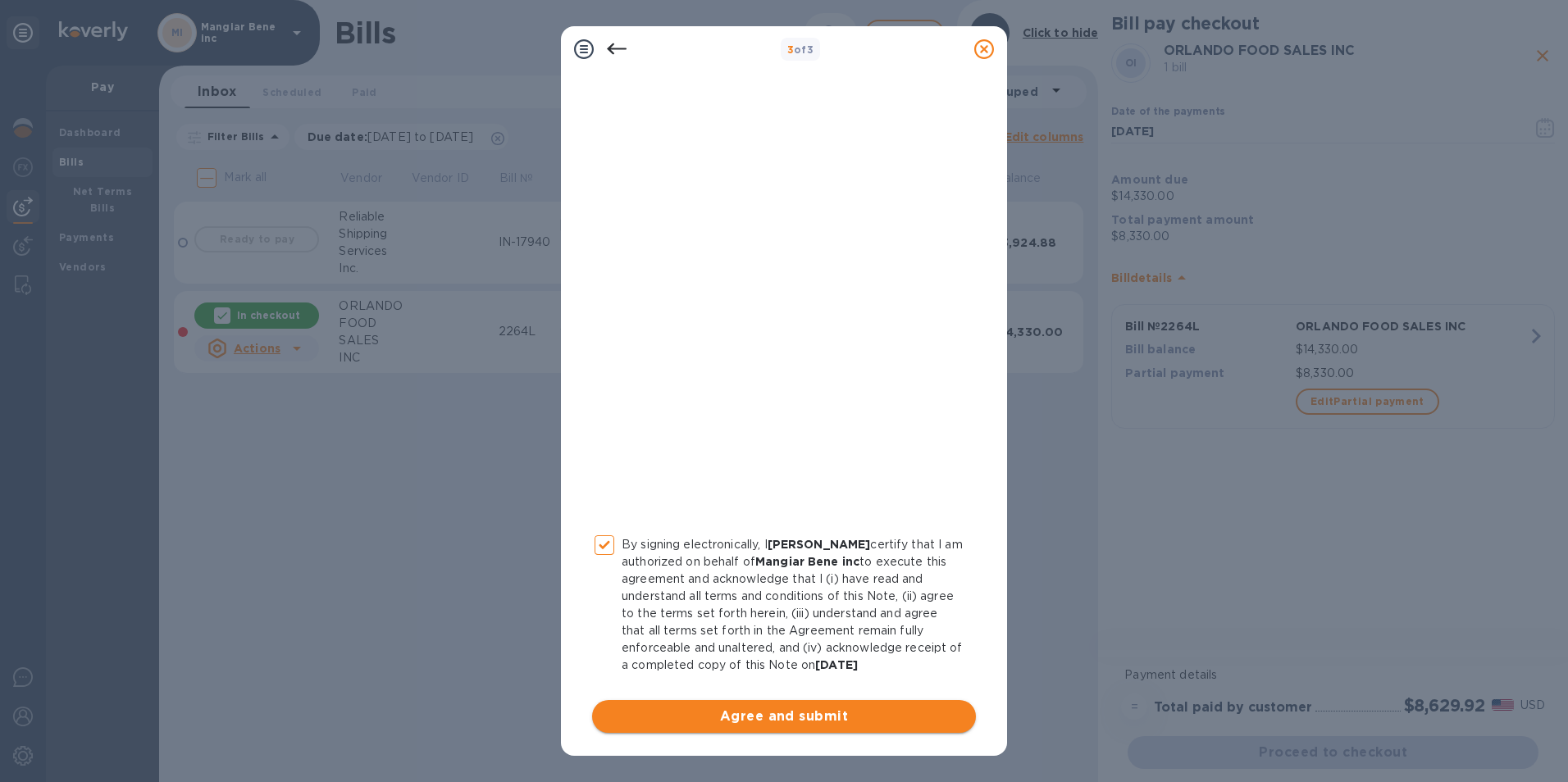
click at [784, 719] on span "Agree and submit" at bounding box center [784, 717] width 358 height 20
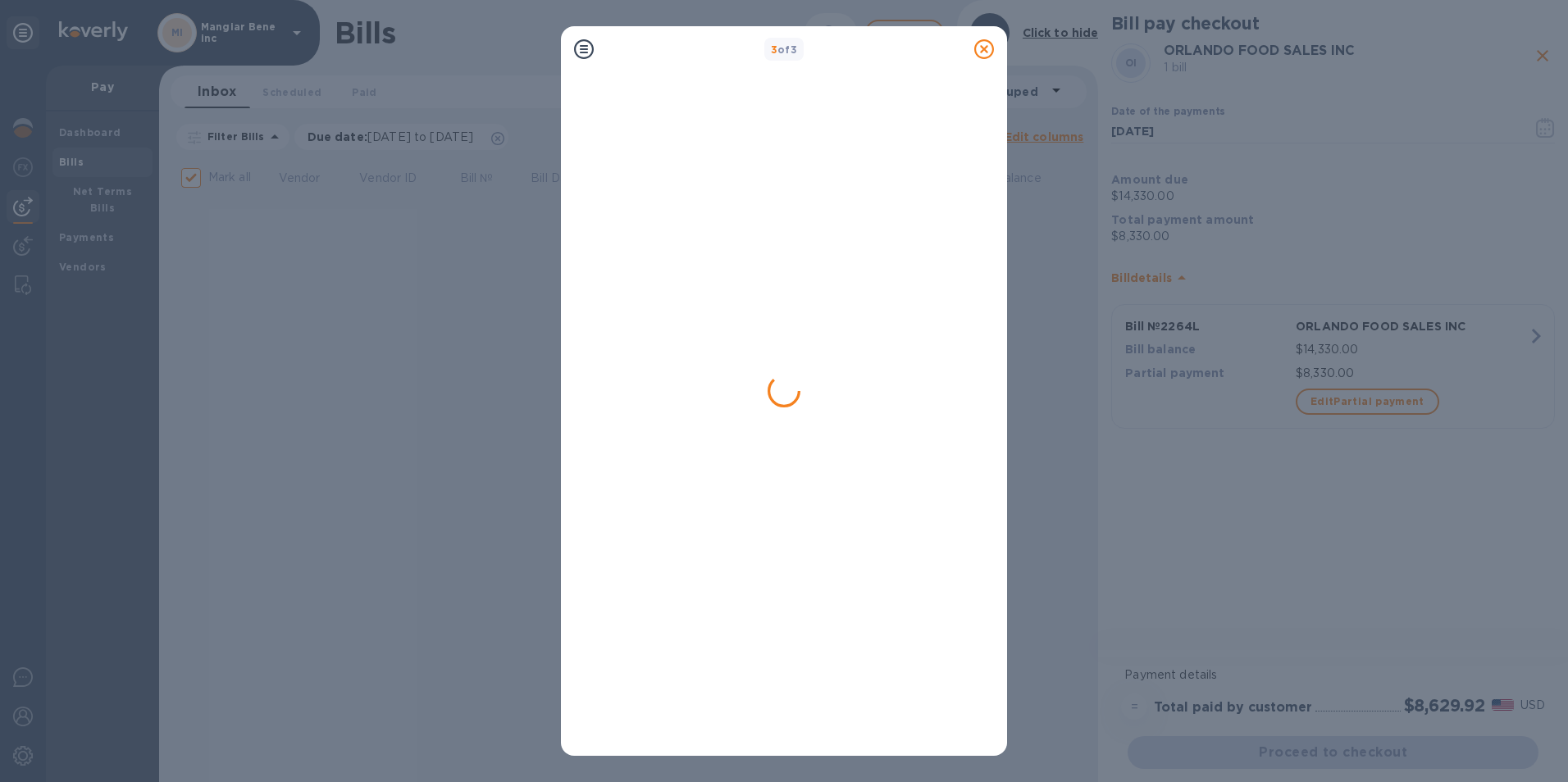
checkbox input "false"
